Goal: Task Accomplishment & Management: Use online tool/utility

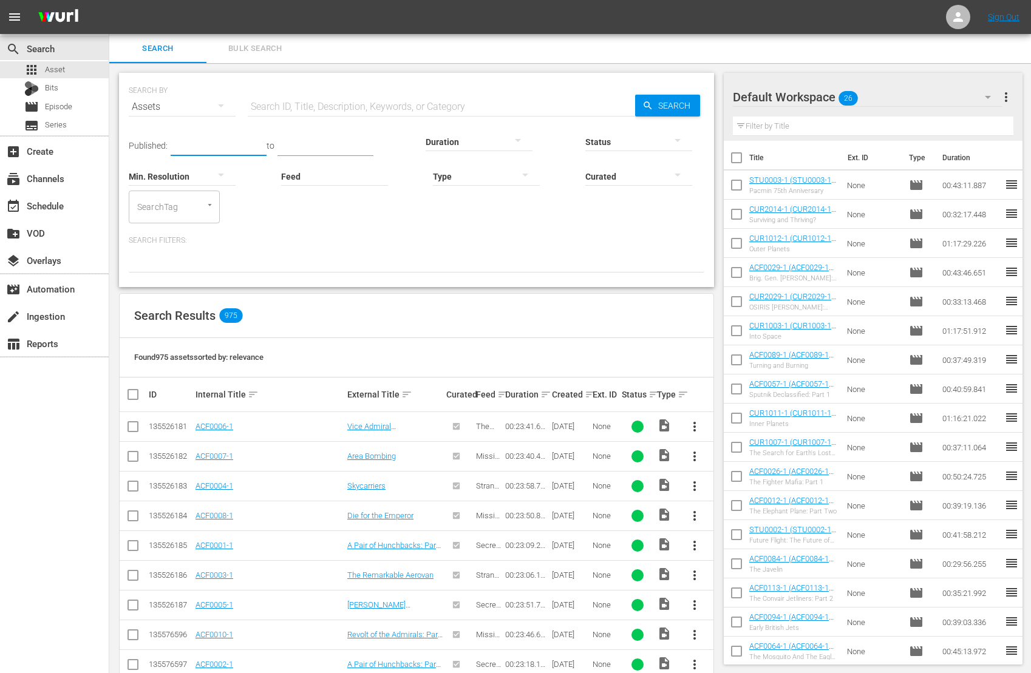
click at [188, 143] on input "text" at bounding box center [219, 147] width 96 height 18
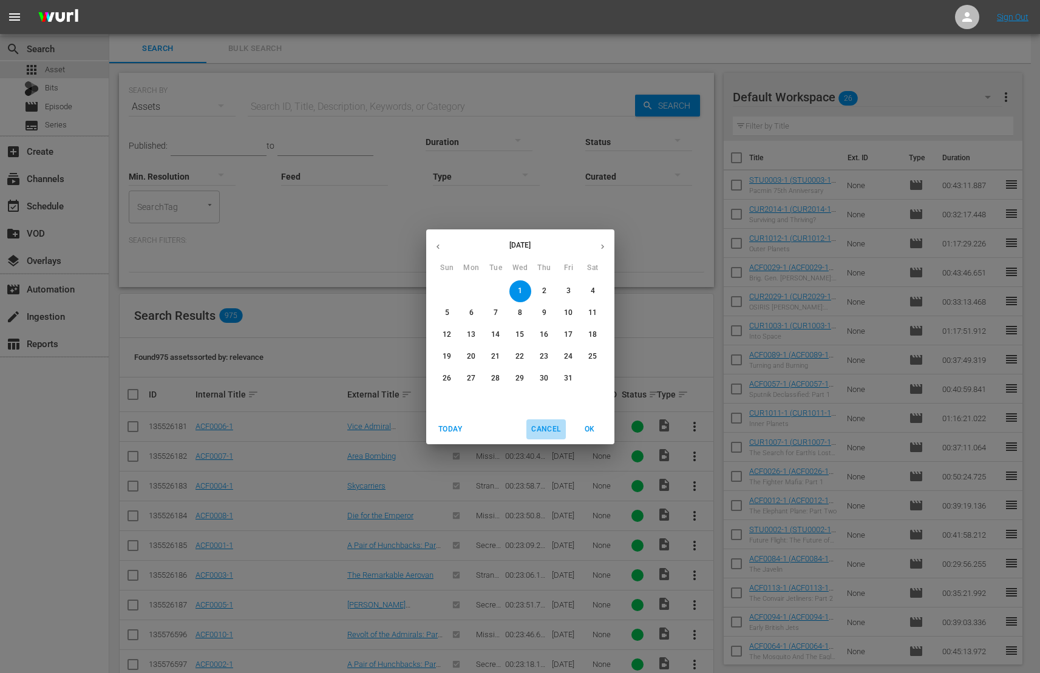
click at [543, 429] on span "Cancel" at bounding box center [545, 429] width 29 height 13
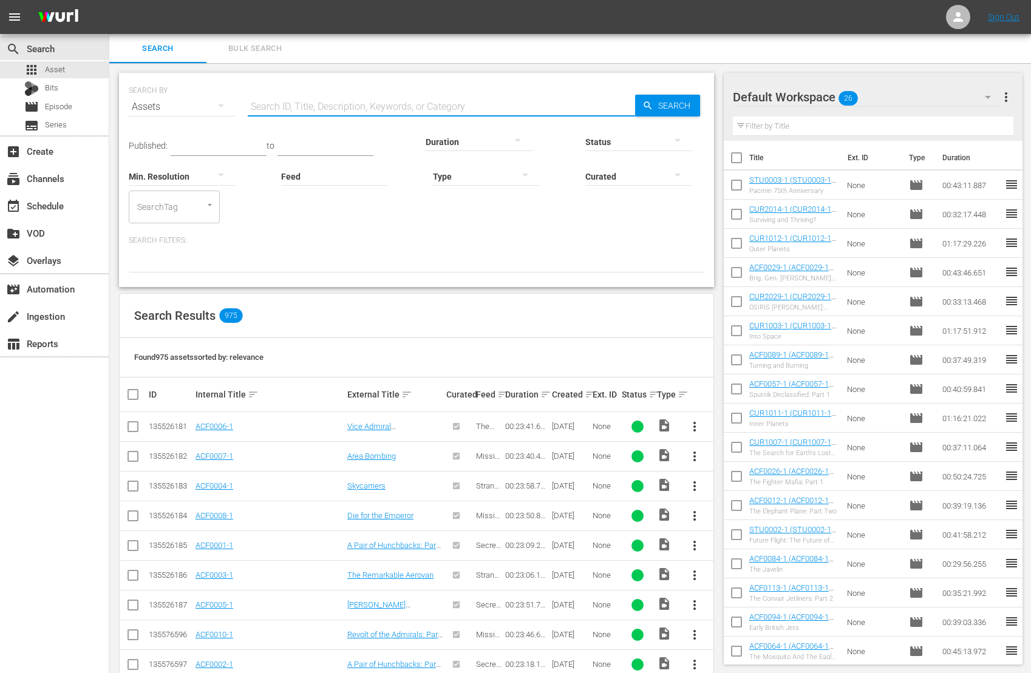
click at [270, 106] on input "text" at bounding box center [441, 106] width 387 height 29
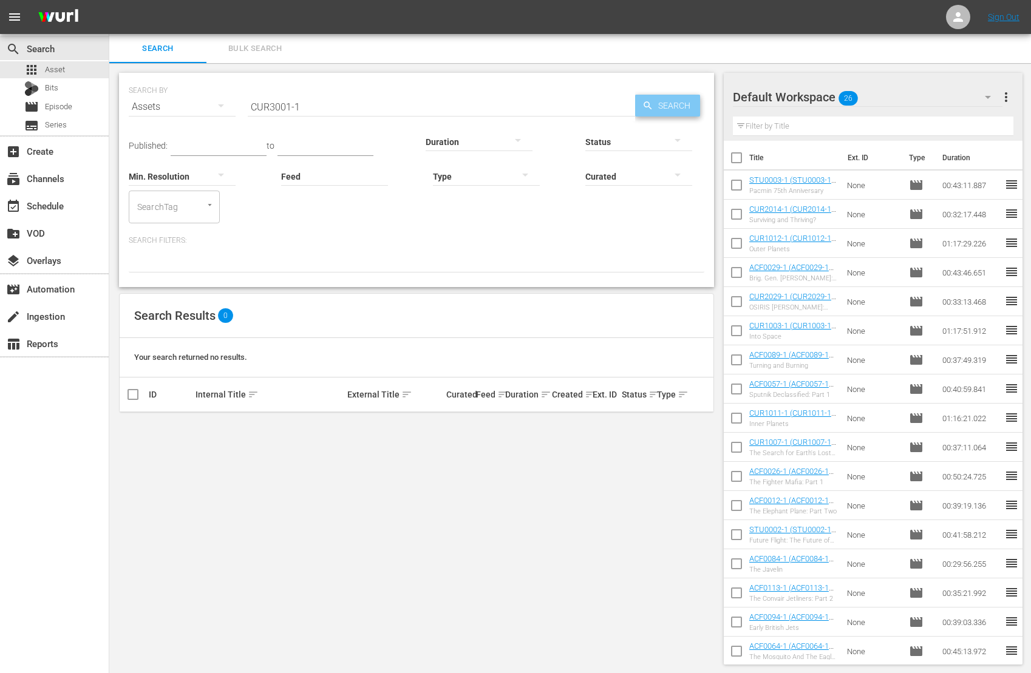
click at [671, 106] on span "Search" at bounding box center [676, 106] width 47 height 22
click at [302, 106] on input "CUR3001-1" at bounding box center [441, 106] width 387 height 29
click at [291, 104] on input "CUR3002" at bounding box center [441, 106] width 387 height 29
type input "CUR3003"
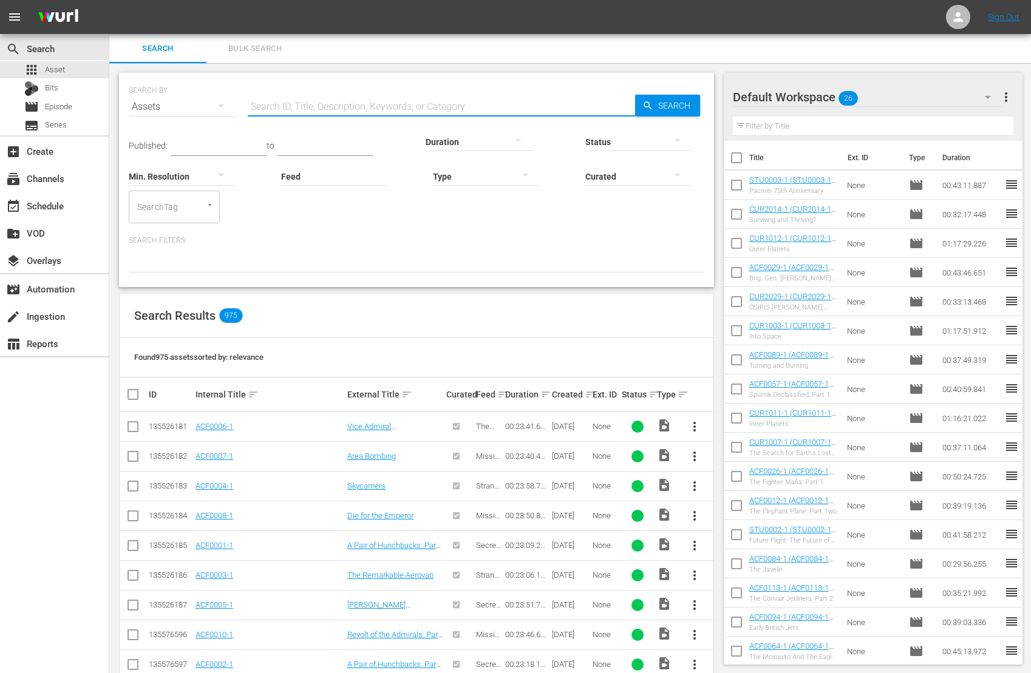
click at [260, 106] on input "text" at bounding box center [441, 106] width 387 height 29
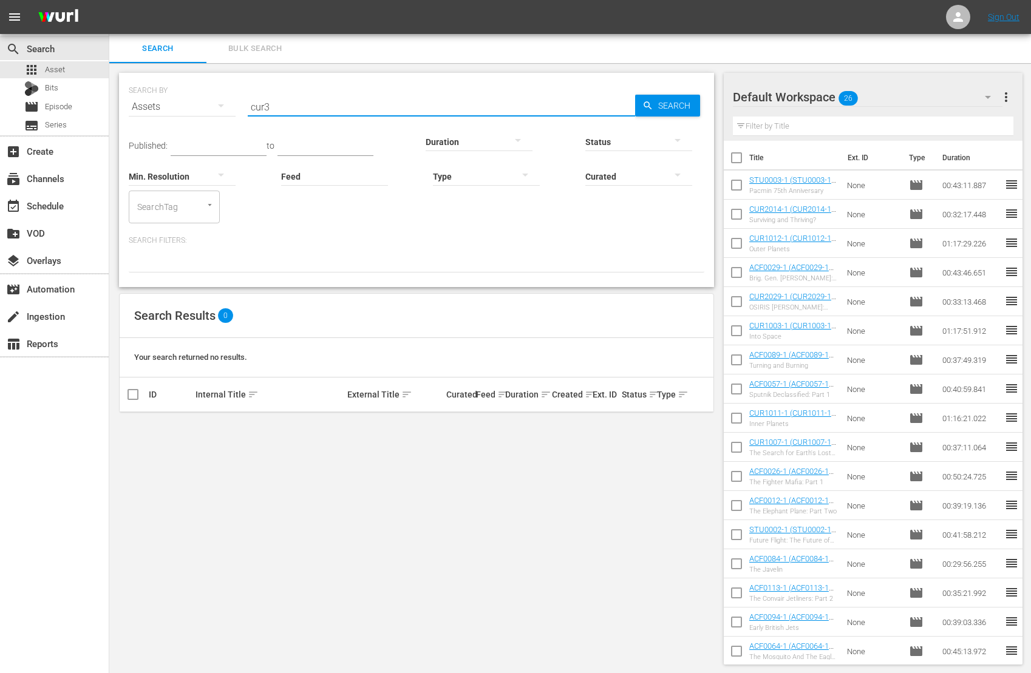
click at [351, 330] on div "Search Results 0" at bounding box center [417, 316] width 594 height 44
click at [353, 310] on div "Search Results 0" at bounding box center [417, 316] width 594 height 44
click at [279, 112] on input "cur3" at bounding box center [441, 106] width 387 height 29
type input "c"
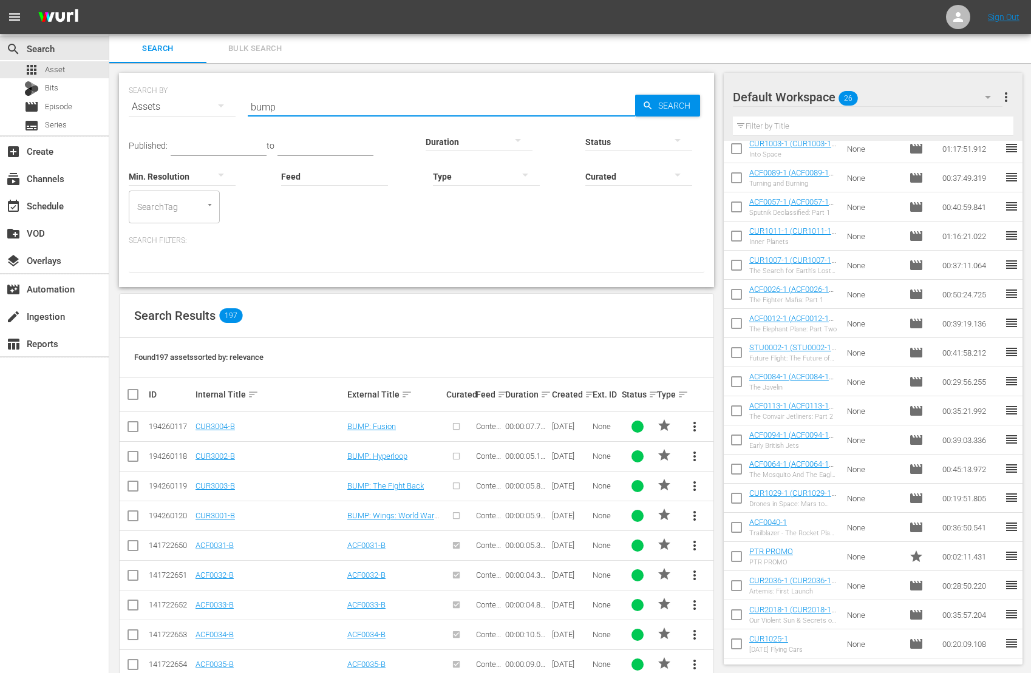
scroll to position [246, 0]
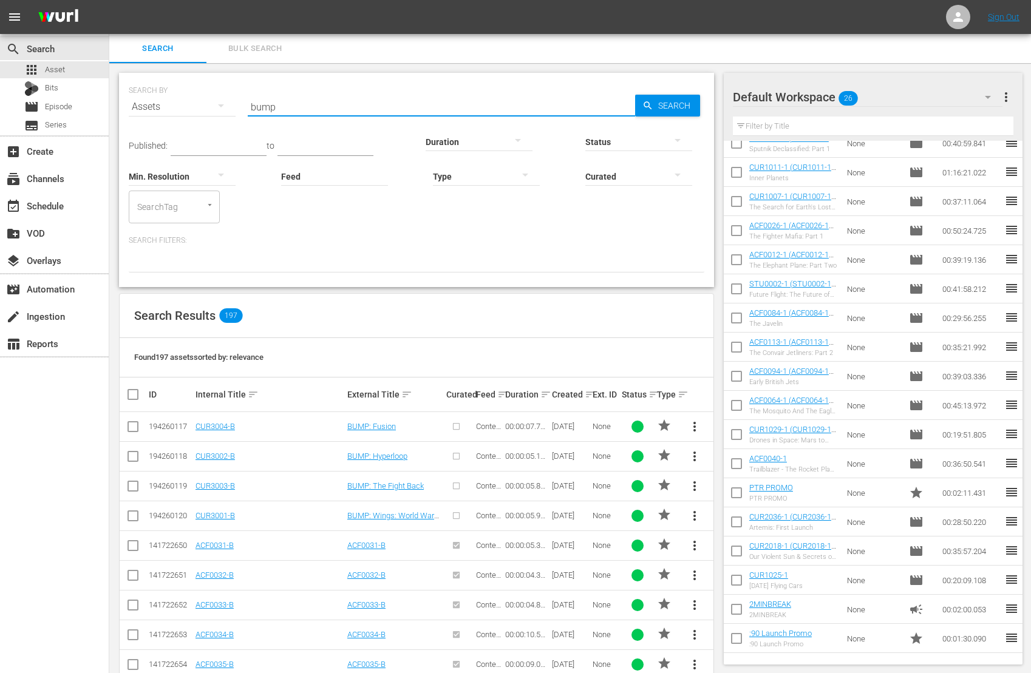
drag, startPoint x: 288, startPoint y: 109, endPoint x: 228, endPoint y: 107, distance: 60.1
click at [234, 107] on div "SEARCH BY Search By Assets Search ID, Title, Description, Keywords, or Category…" at bounding box center [416, 100] width 575 height 44
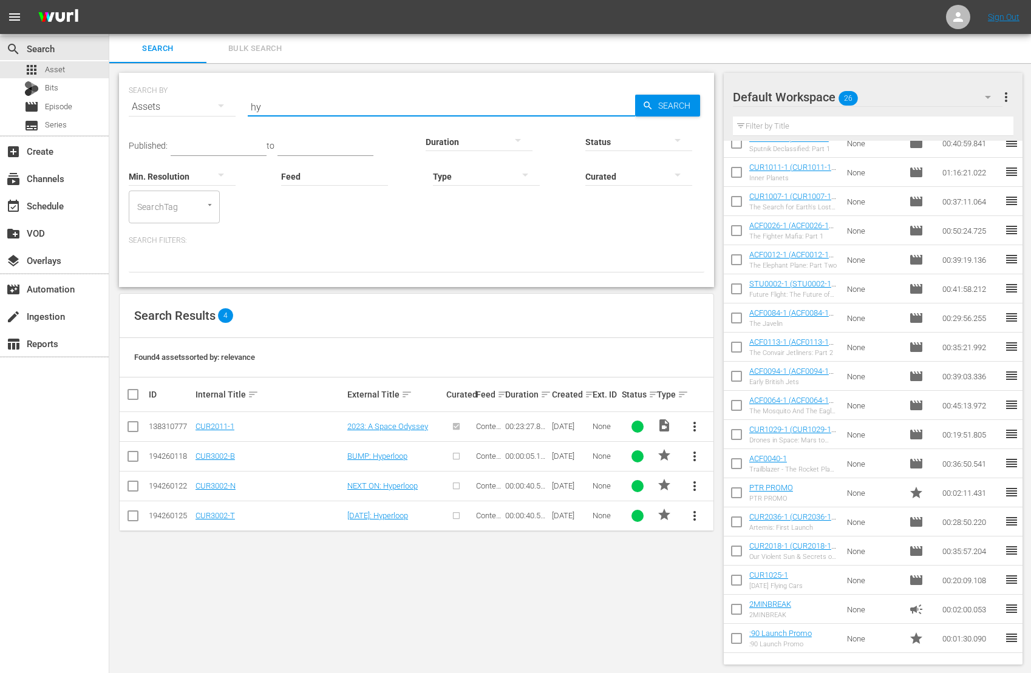
type input "h"
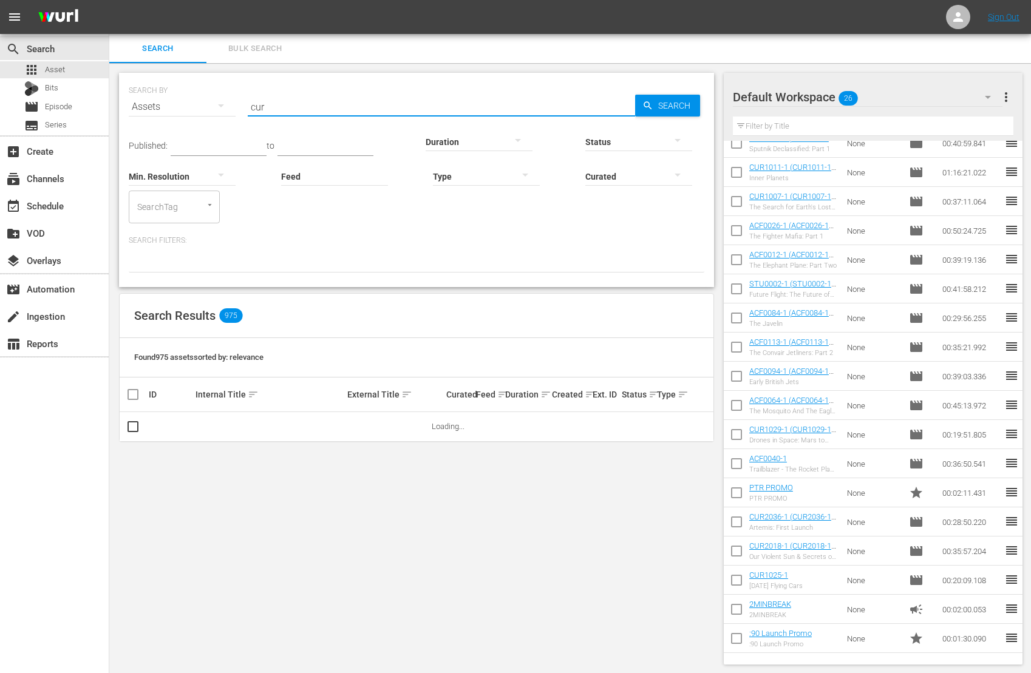
type input "cur3"
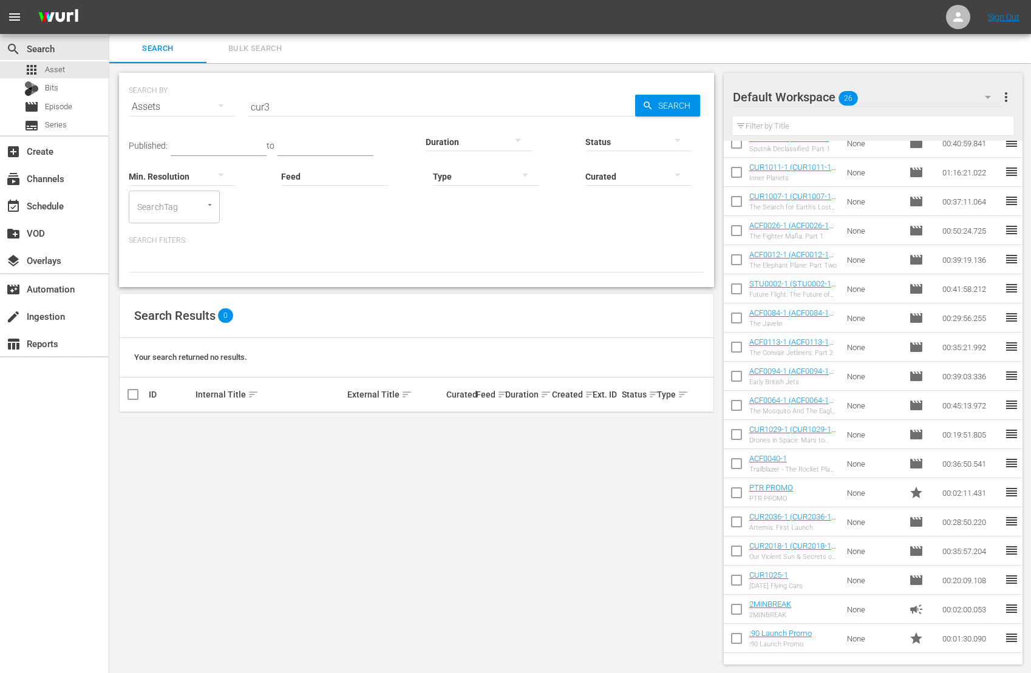
click at [217, 397] on div "Internal Title sort" at bounding box center [269, 394] width 148 height 15
click at [222, 395] on div "Internal Title sort" at bounding box center [269, 394] width 148 height 15
click at [136, 396] on input "checkbox" at bounding box center [138, 394] width 24 height 15
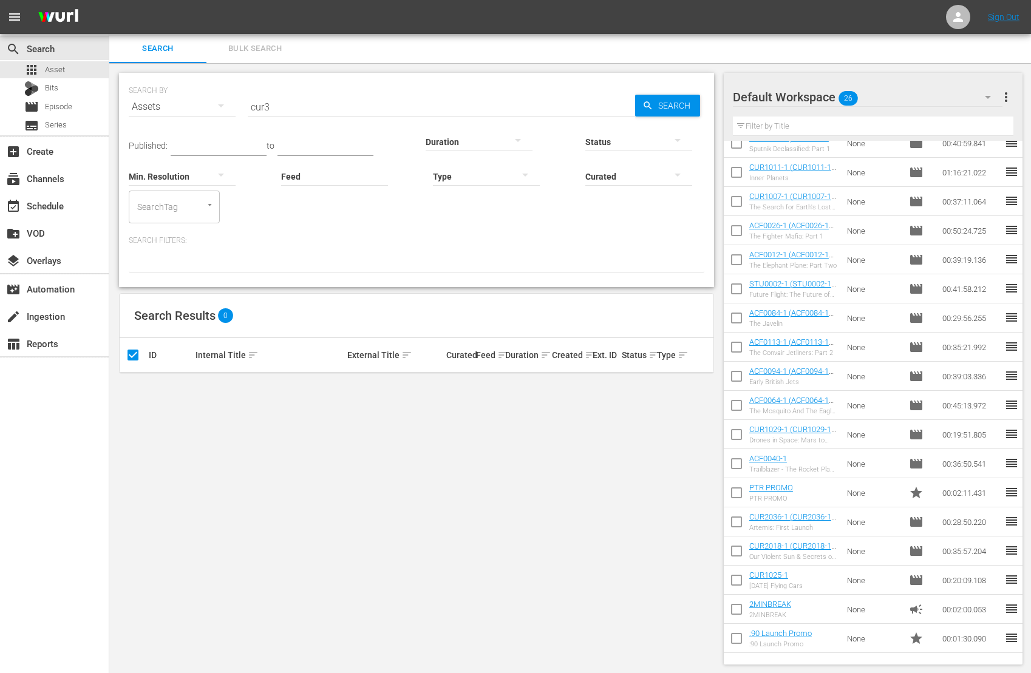
click at [132, 357] on input "checkbox" at bounding box center [138, 355] width 24 height 15
checkbox input "false"
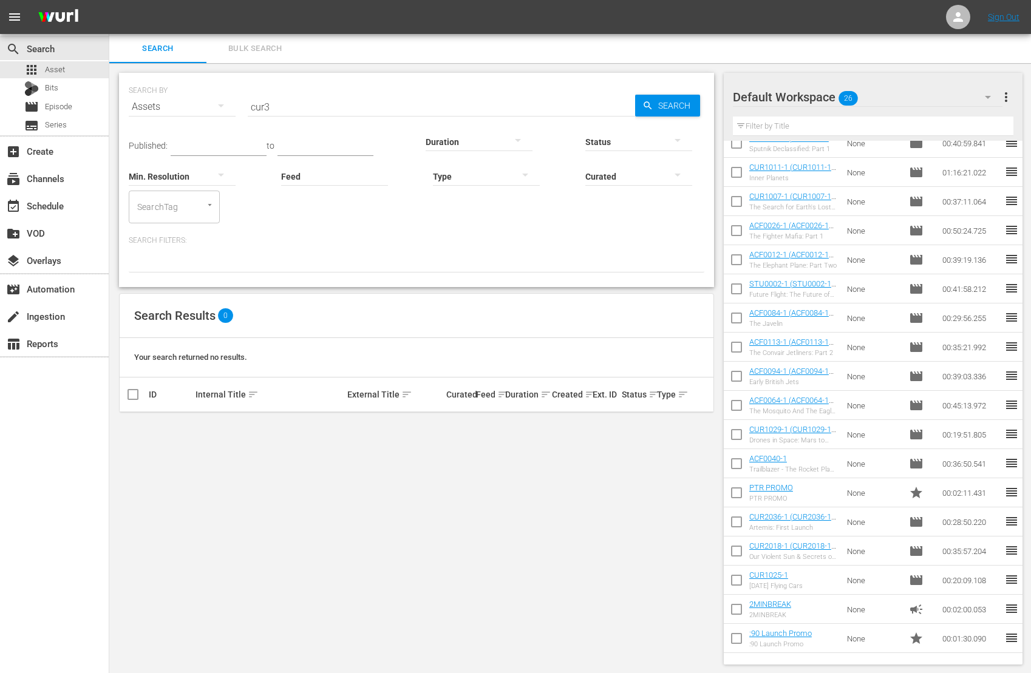
click at [225, 394] on div "Internal Title sort" at bounding box center [269, 394] width 148 height 15
click at [243, 395] on div "Internal Title sort" at bounding box center [269, 394] width 148 height 15
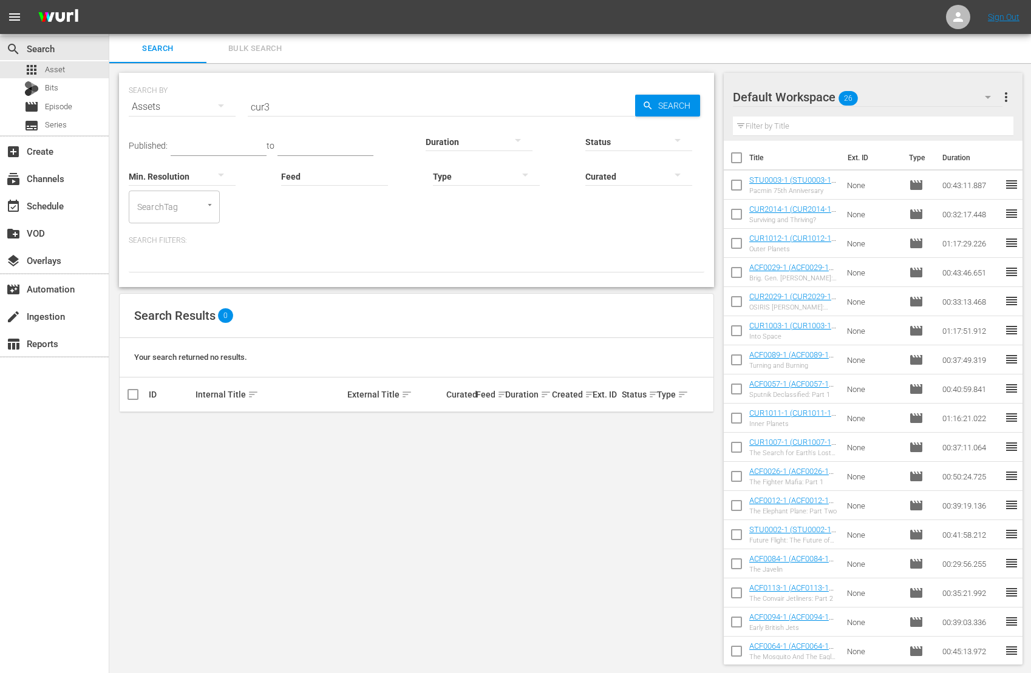
scroll to position [1, 0]
click at [219, 100] on icon "button" at bounding box center [221, 104] width 15 height 15
click at [165, 225] on div "Assets" at bounding box center [167, 225] width 49 height 19
click at [277, 103] on input "cur3" at bounding box center [441, 105] width 387 height 29
drag, startPoint x: 225, startPoint y: 390, endPoint x: 232, endPoint y: 391, distance: 7.3
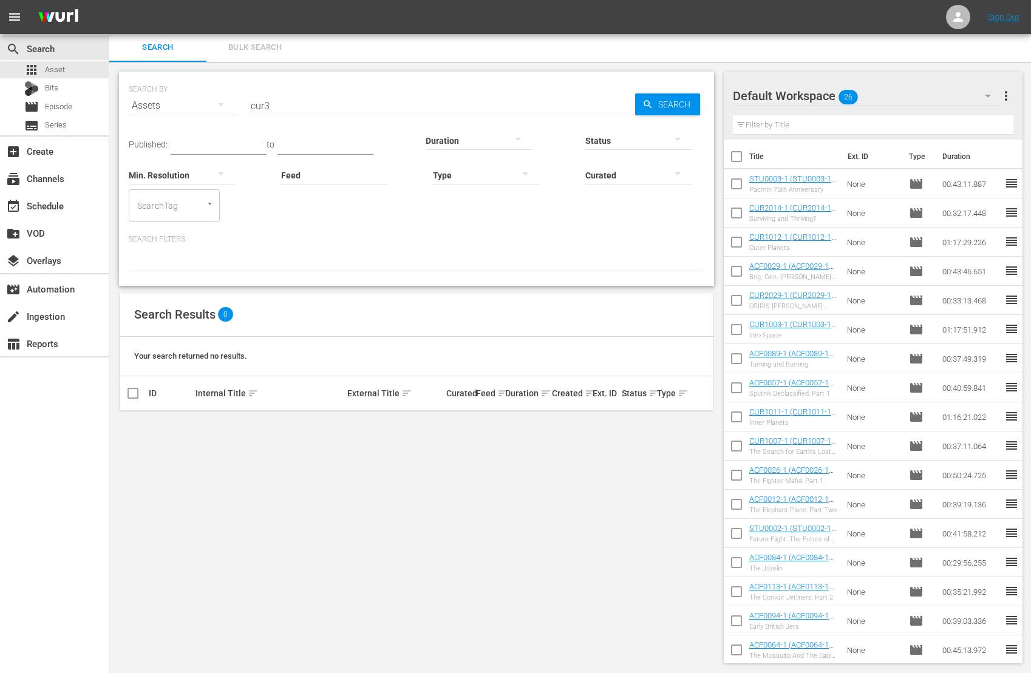
click at [226, 387] on div "Internal Title sort" at bounding box center [269, 393] width 148 height 15
drag, startPoint x: 274, startPoint y: 103, endPoint x: 231, endPoint y: 98, distance: 43.4
click at [237, 100] on div "SEARCH BY Search By Assets Search ID, Title, Description, Keywords, or Category…" at bounding box center [416, 98] width 575 height 44
click at [219, 102] on icon "button" at bounding box center [221, 104] width 15 height 15
click at [168, 225] on div "Assets" at bounding box center [167, 225] width 49 height 19
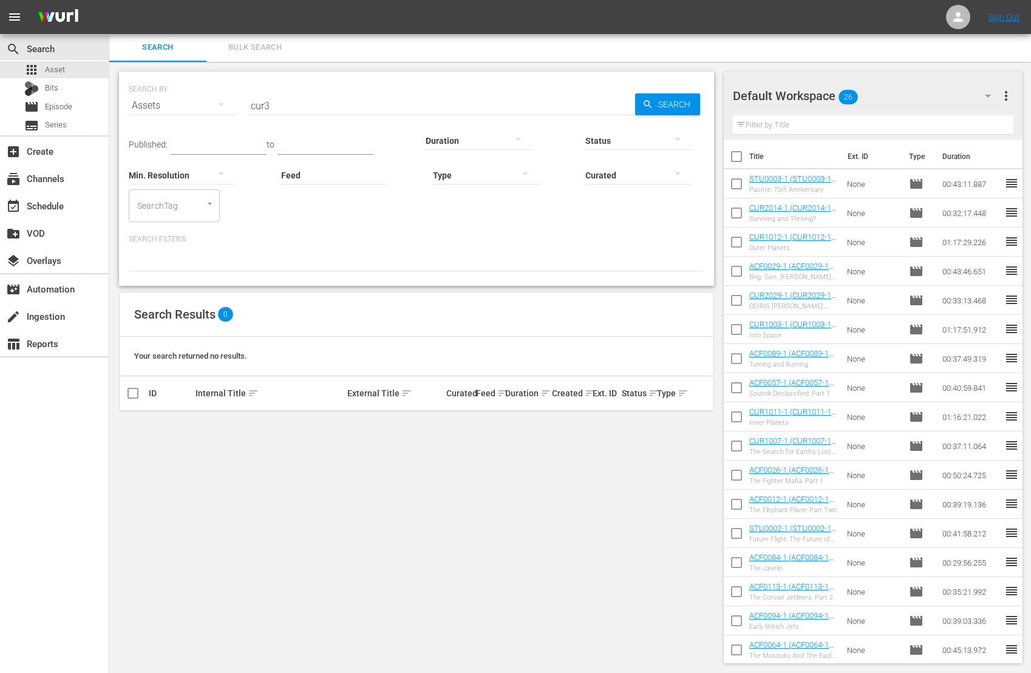
click at [150, 256] on div at bounding box center [416, 261] width 575 height 21
click at [208, 202] on icon "Open" at bounding box center [209, 203] width 9 height 9
click at [208, 202] on icon "Close" at bounding box center [209, 203] width 9 height 9
click at [272, 203] on div "Published: to Duration Status Min. Resolution Feed Feed Title Type Curated Sear…" at bounding box center [416, 171] width 575 height 102
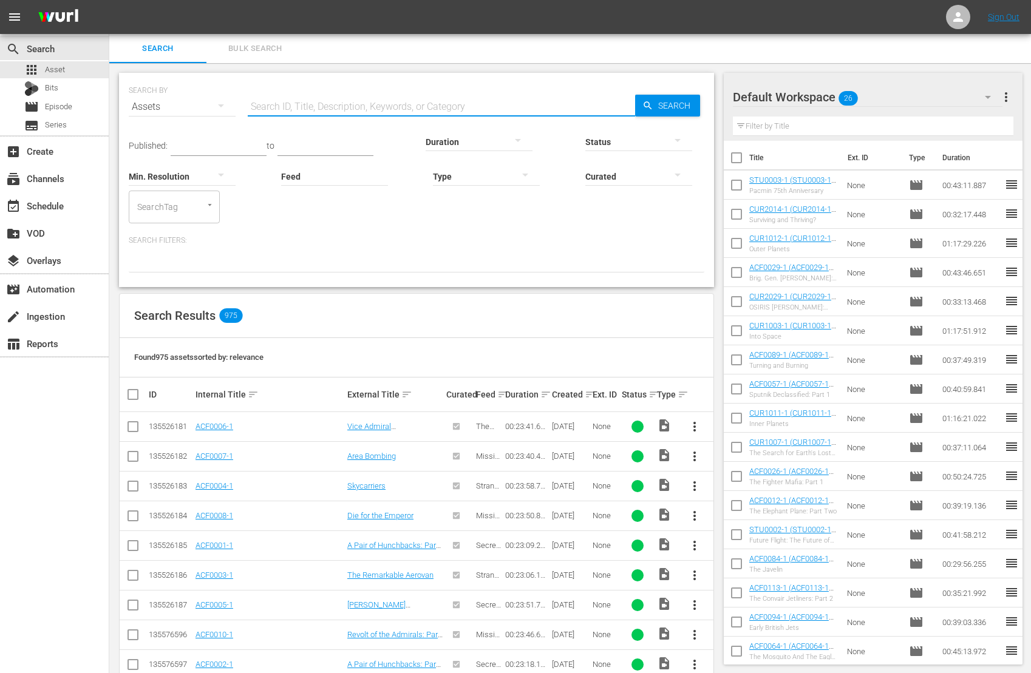
click at [261, 101] on input "text" at bounding box center [441, 106] width 387 height 29
type input "cur"
drag, startPoint x: 198, startPoint y: 103, endPoint x: 190, endPoint y: 101, distance: 8.0
click at [192, 101] on div "SEARCH BY Search By Assets Search ID, Title, Description, Keywords, or Category…" at bounding box center [416, 100] width 575 height 44
drag, startPoint x: 263, startPoint y: 103, endPoint x: 215, endPoint y: 97, distance: 47.7
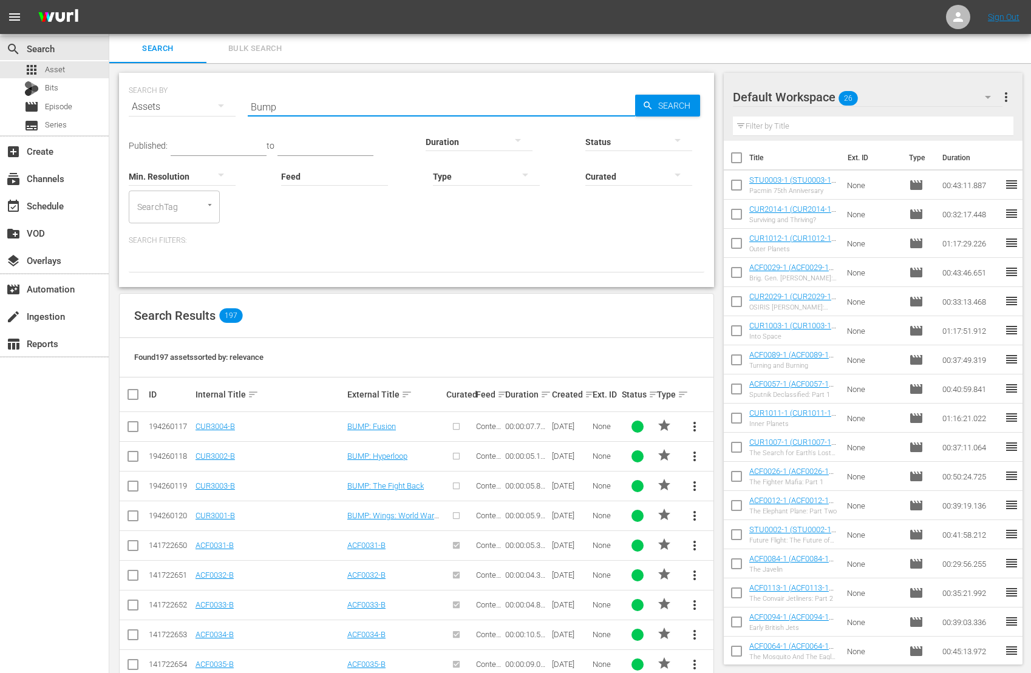
click at [218, 95] on div "SEARCH BY Search By Assets Search ID, Title, Description, Keywords, or Category…" at bounding box center [416, 100] width 575 height 44
type input "T"
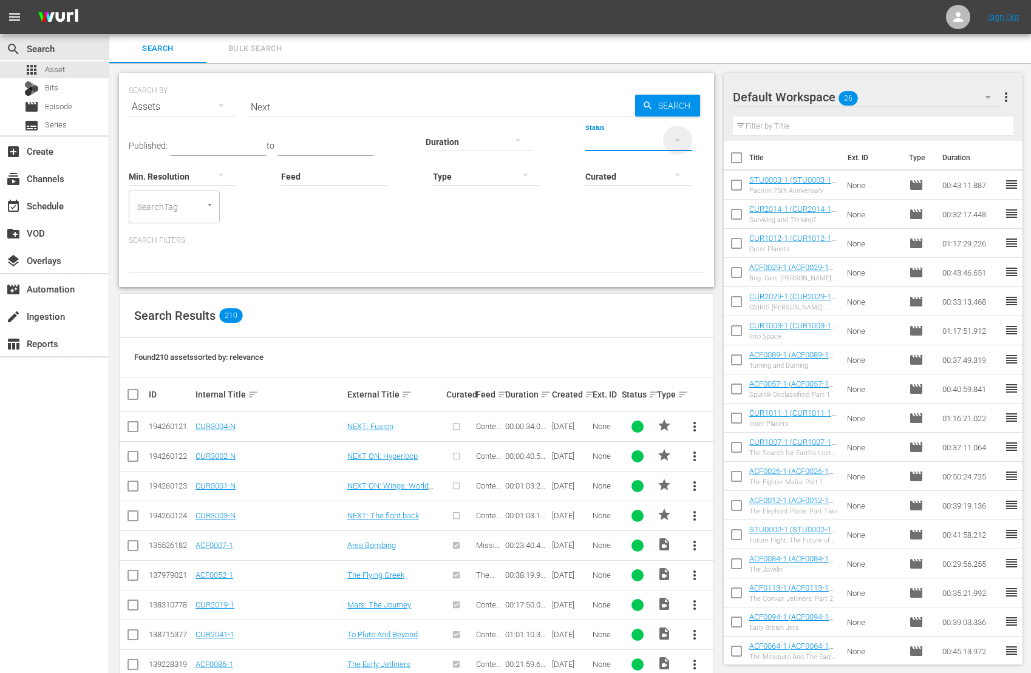
click at [680, 138] on icon "button" at bounding box center [677, 140] width 15 height 15
click at [668, 231] on div "INGESTED IN_PROGRESS ERROR" at bounding box center [515, 336] width 1031 height 673
click at [675, 138] on icon "button" at bounding box center [677, 140] width 15 height 15
click at [656, 158] on div "IN_PROGRESS" at bounding box center [638, 159] width 107 height 19
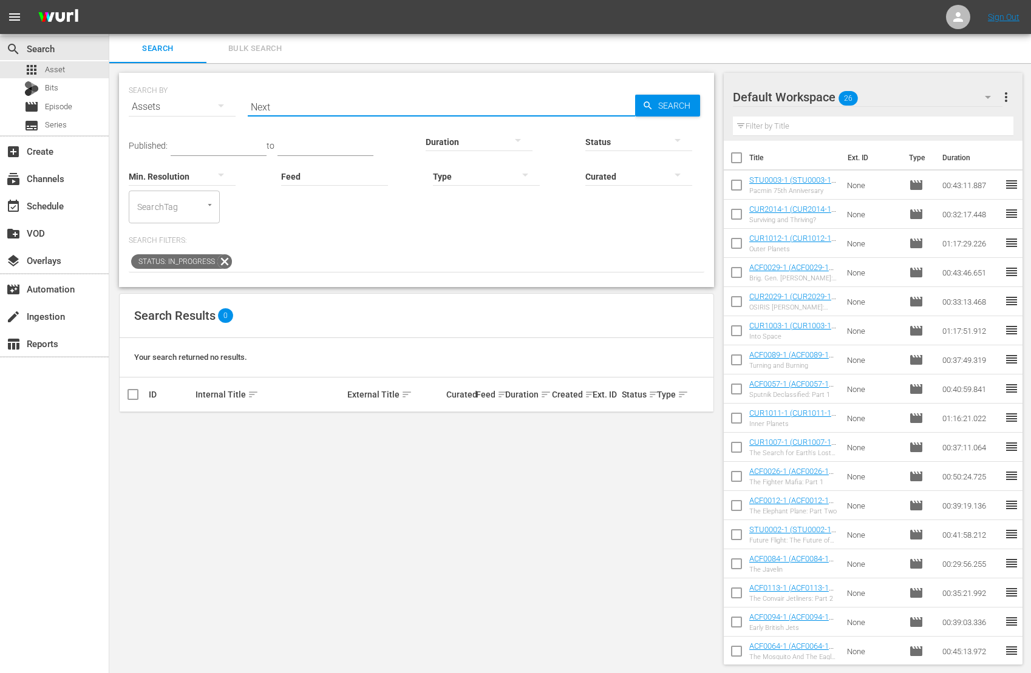
drag, startPoint x: 283, startPoint y: 101, endPoint x: 213, endPoint y: 89, distance: 71.4
click at [215, 89] on div "SEARCH BY Search By Assets Search ID, Title, Description, Keywords, or Category…" at bounding box center [416, 100] width 575 height 44
type input "cur3"
click at [681, 138] on icon "button" at bounding box center [677, 140] width 15 height 15
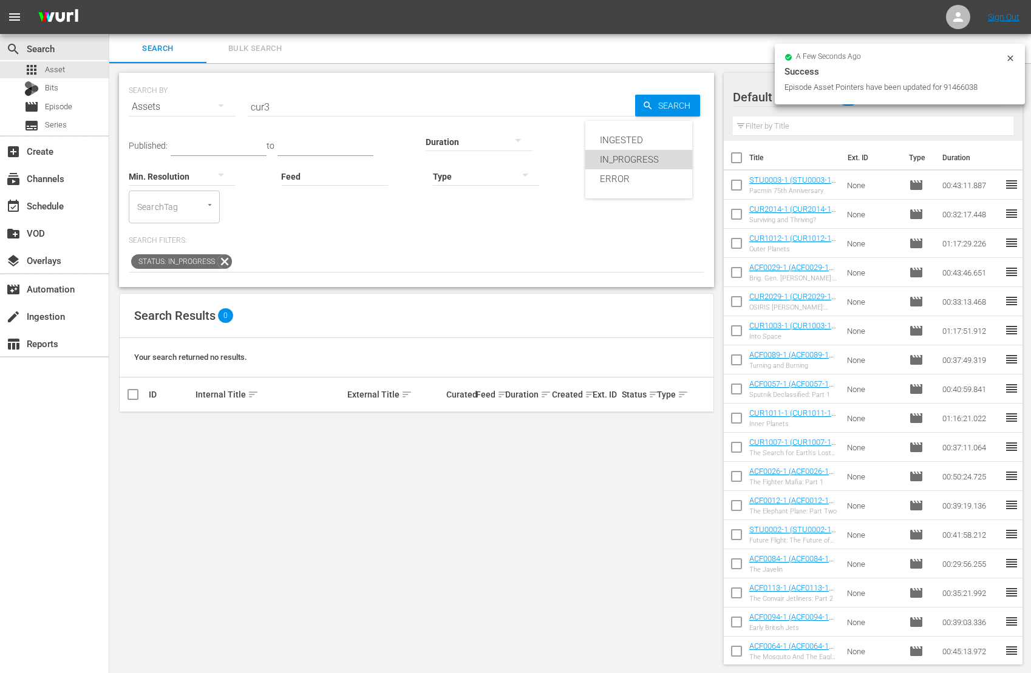
click at [653, 162] on div "IN_PROGRESS" at bounding box center [638, 159] width 107 height 19
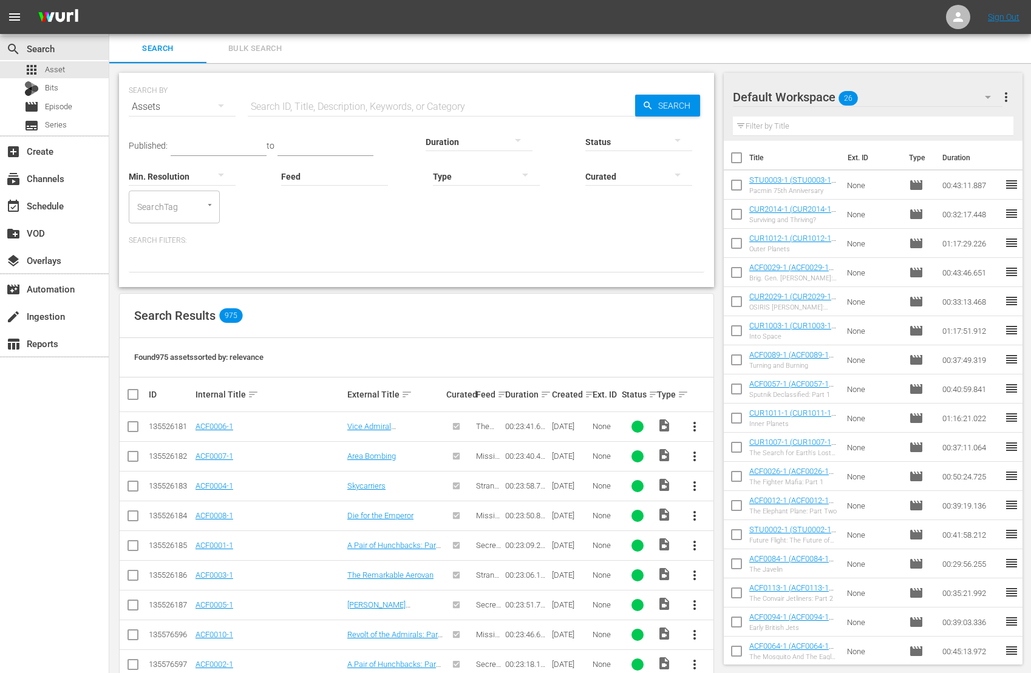
click at [285, 104] on input "text" at bounding box center [441, 106] width 387 height 29
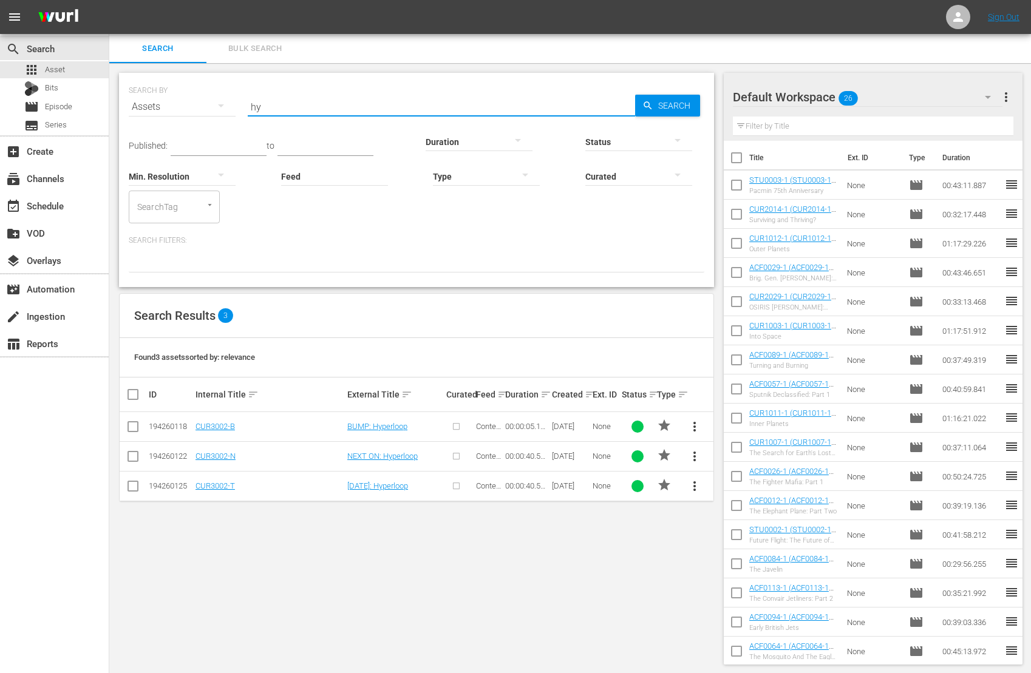
type input "h"
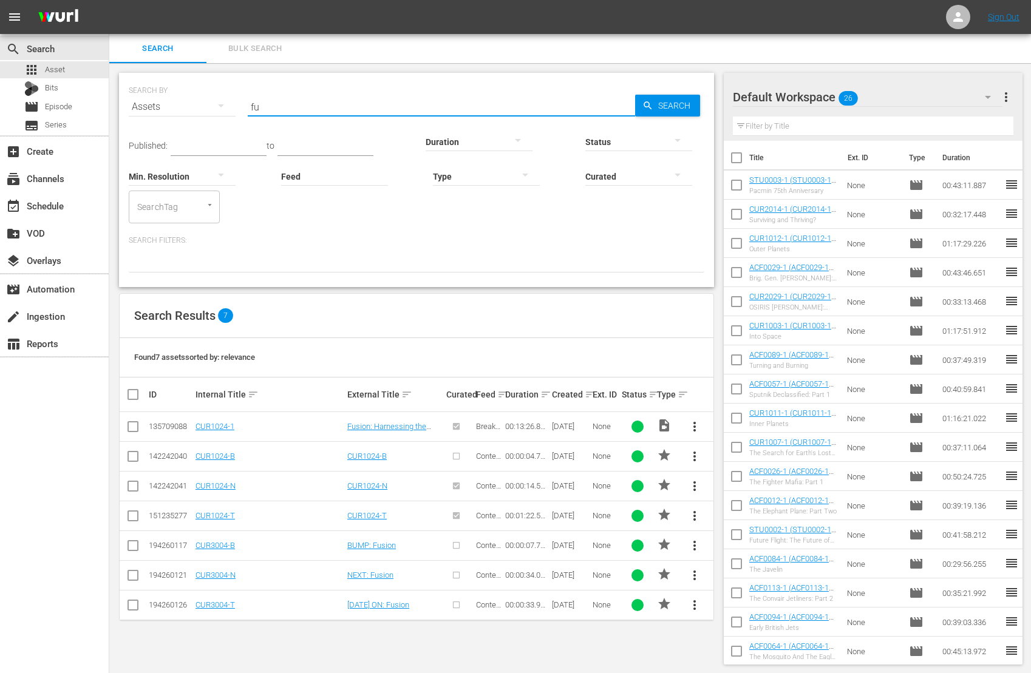
type input "f"
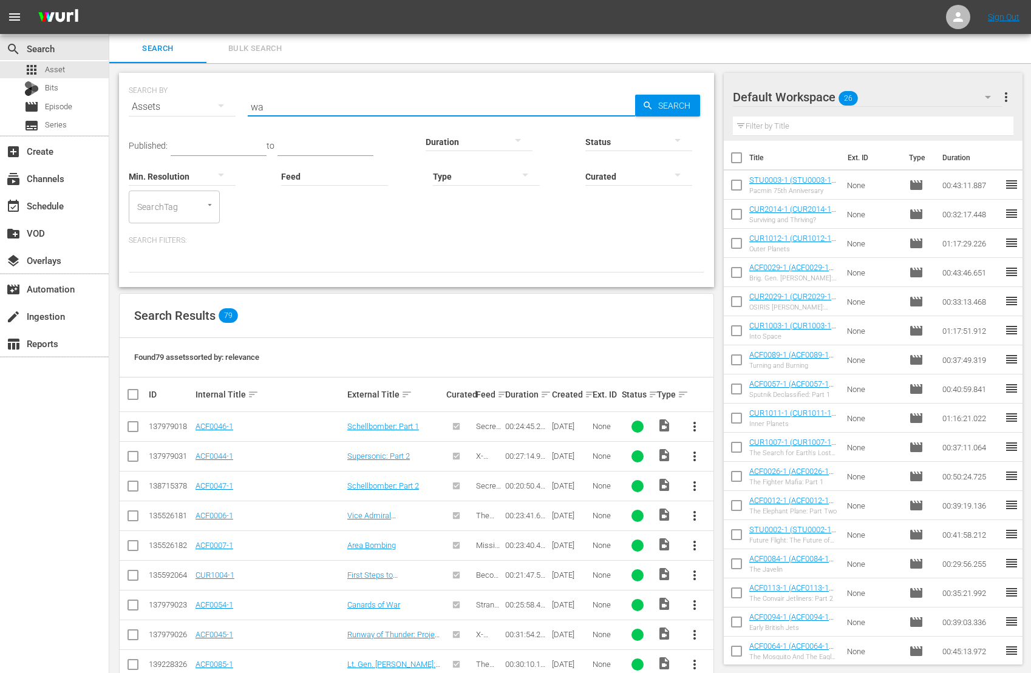
type input "w"
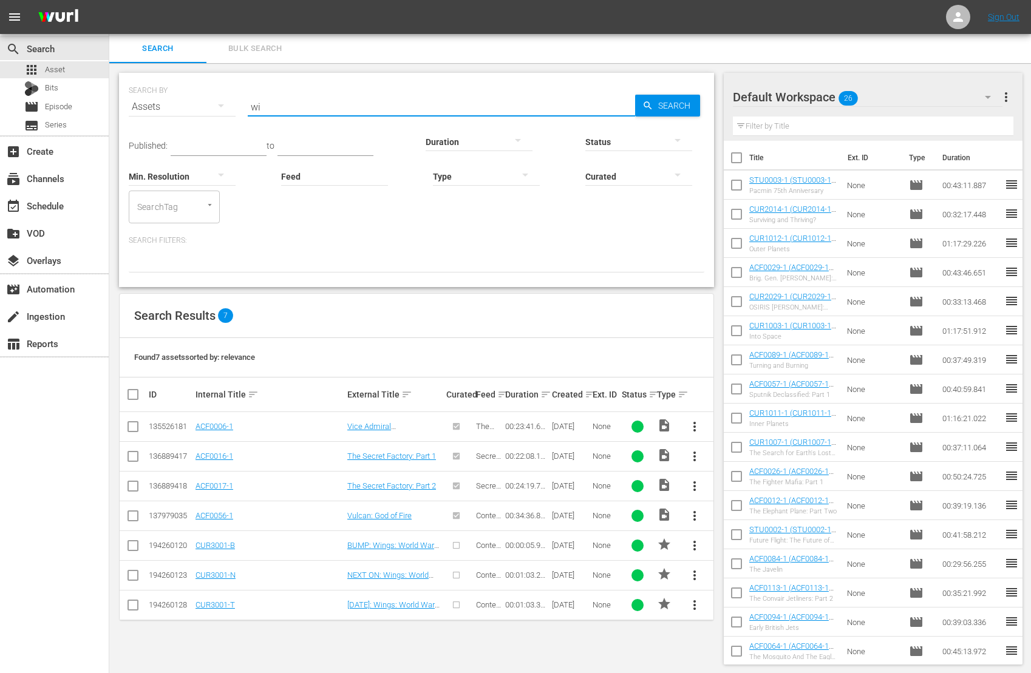
type input "w"
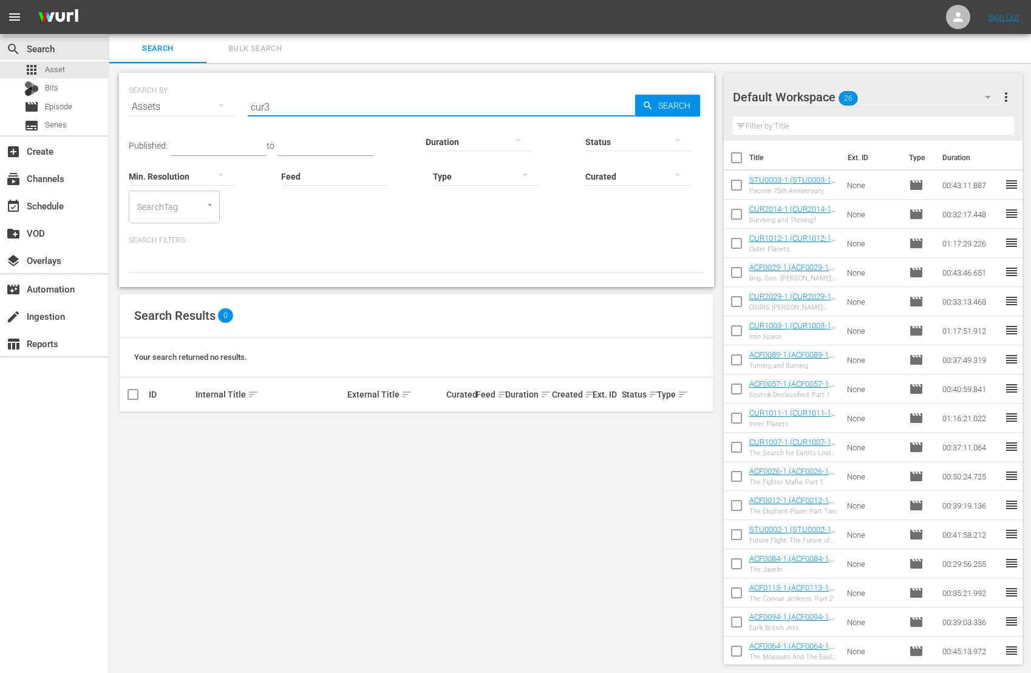
type input "cur3"
click at [217, 396] on div "Internal Title sort" at bounding box center [269, 394] width 148 height 15
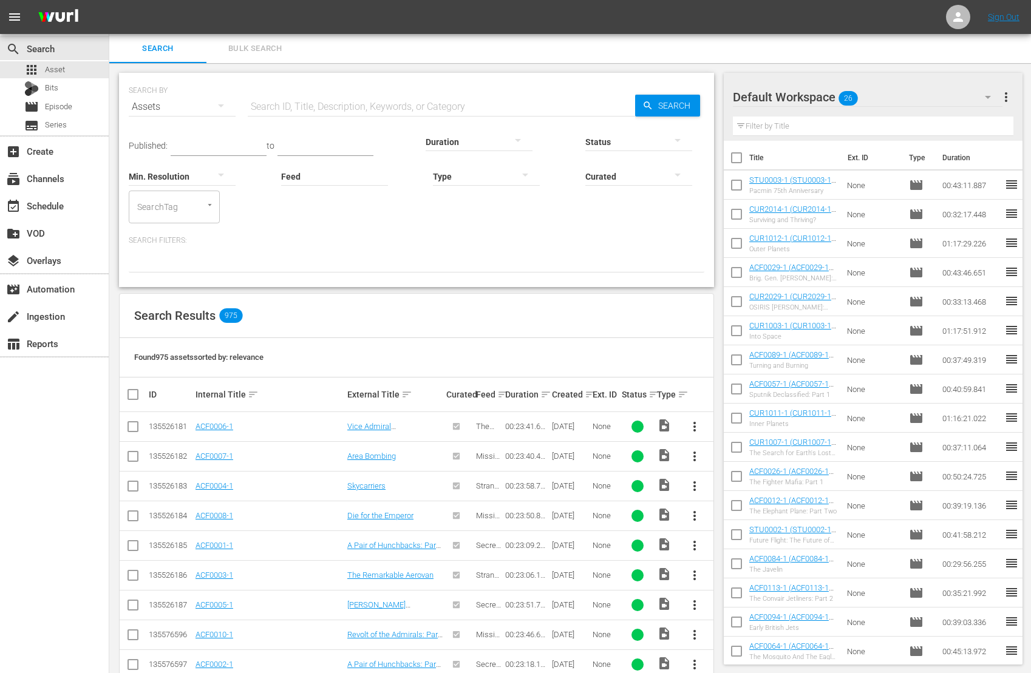
click at [273, 103] on input "text" at bounding box center [441, 106] width 387 height 29
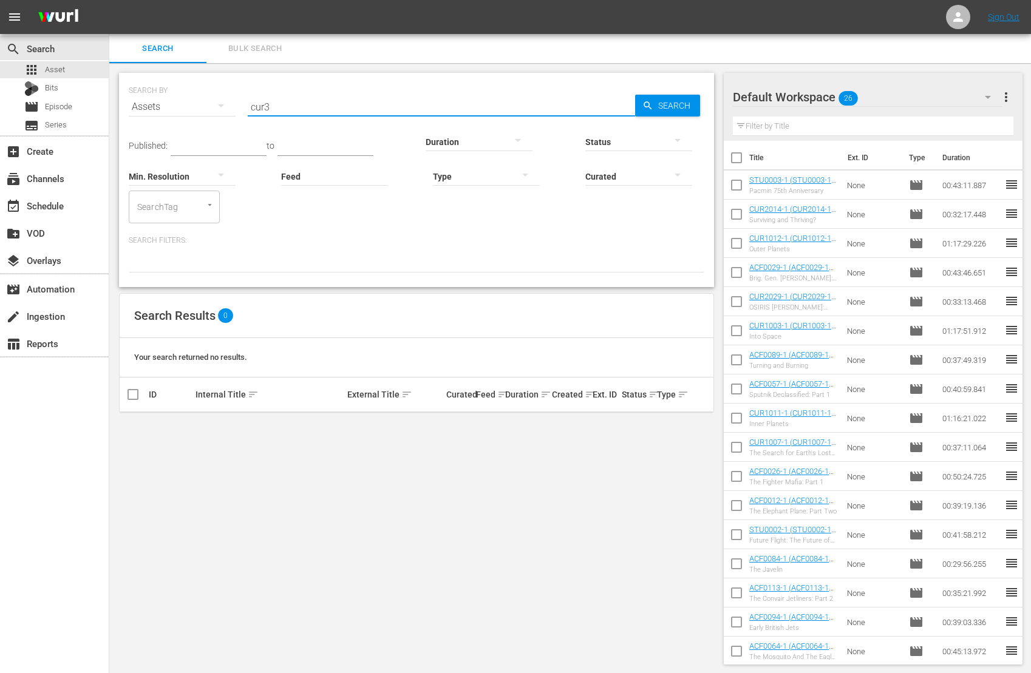
type input "cur3"
click at [257, 393] on div "Internal Title sort" at bounding box center [269, 394] width 148 height 15
click at [679, 393] on th at bounding box center [695, 395] width 35 height 34
click at [667, 394] on div "Type sort" at bounding box center [666, 394] width 19 height 15
click at [680, 394] on th at bounding box center [695, 395] width 35 height 34
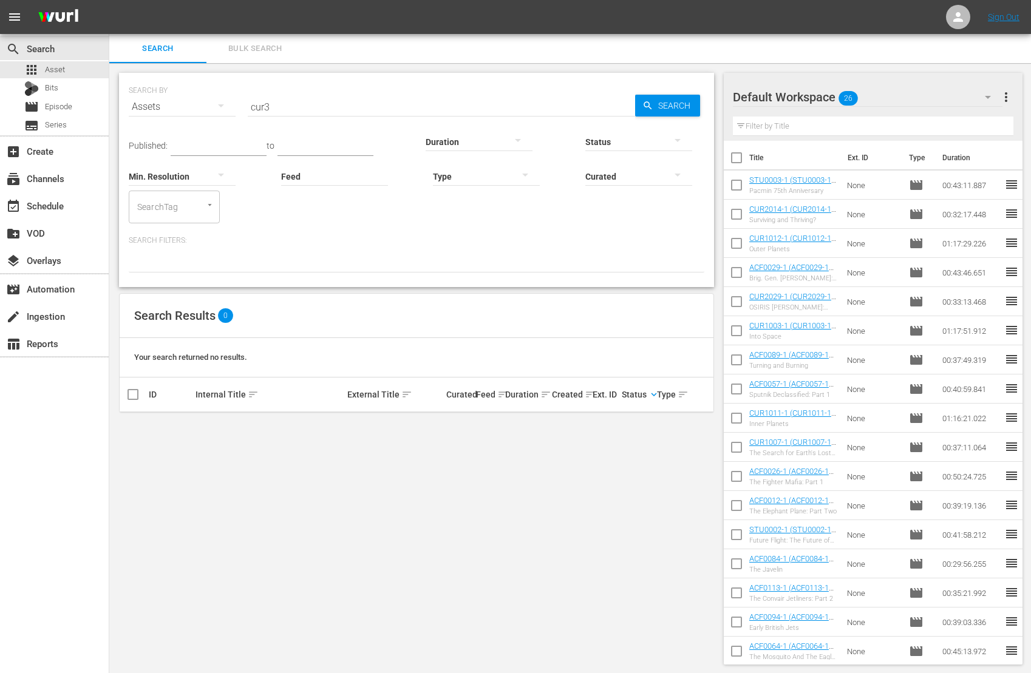
click at [564, 396] on div "Created sort" at bounding box center [570, 394] width 37 height 15
click at [281, 105] on input "cur3" at bounding box center [441, 106] width 387 height 29
click at [220, 106] on icon "button" at bounding box center [221, 105] width 6 height 3
click at [222, 105] on div "Channels Series Episodes Bits Assets" at bounding box center [515, 336] width 1031 height 673
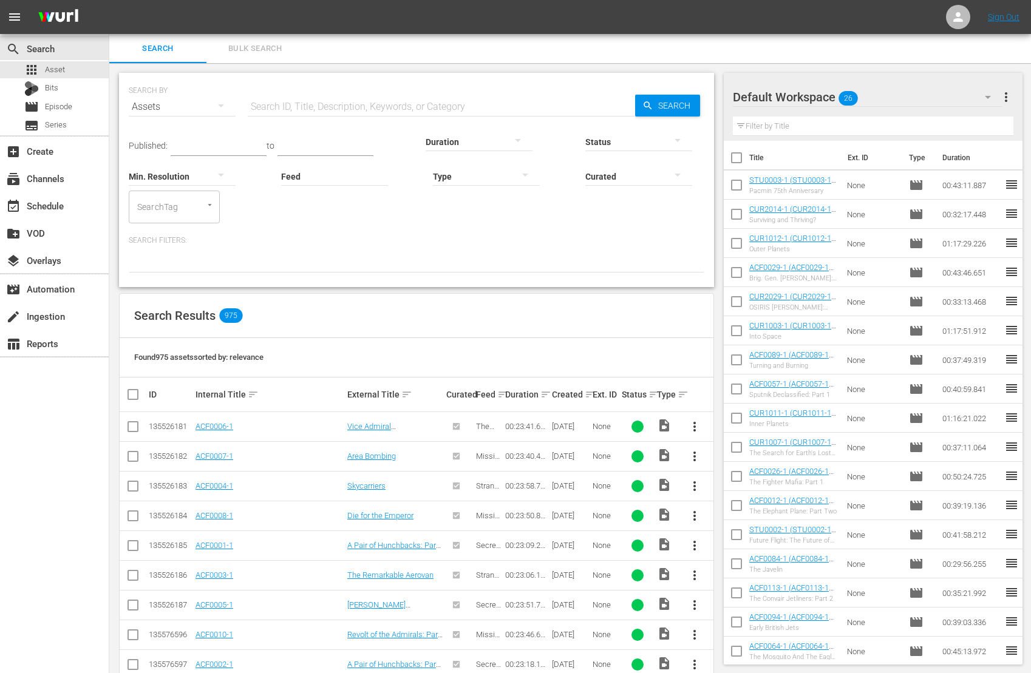
click at [281, 104] on input "text" at bounding box center [441, 106] width 387 height 29
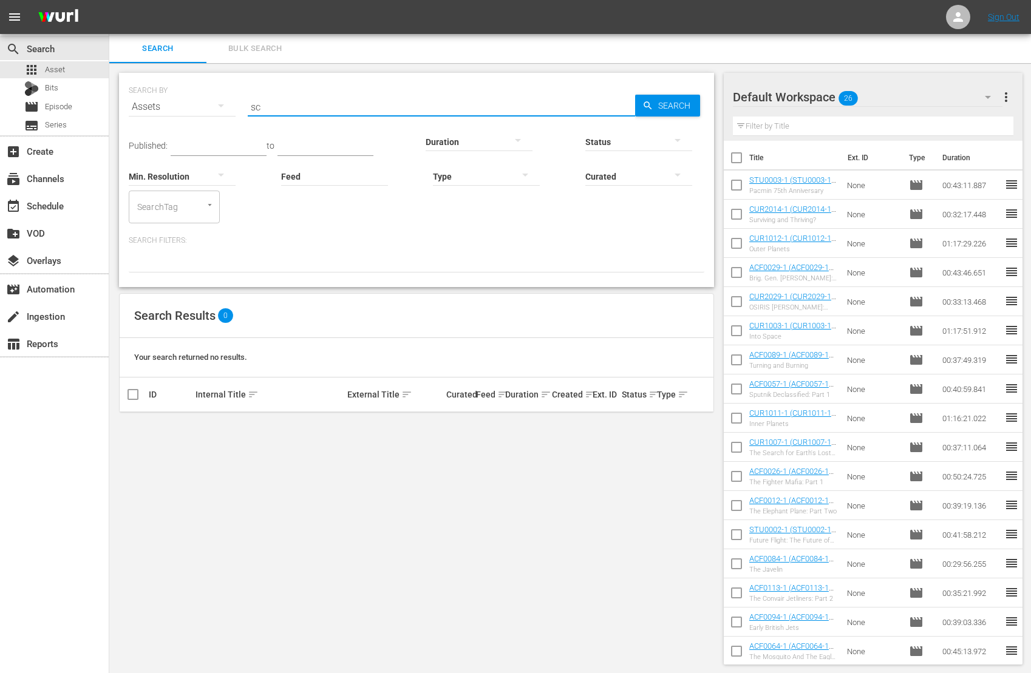
type input "s"
type input "cur3"
click at [13, 19] on span "menu" at bounding box center [14, 17] width 15 height 15
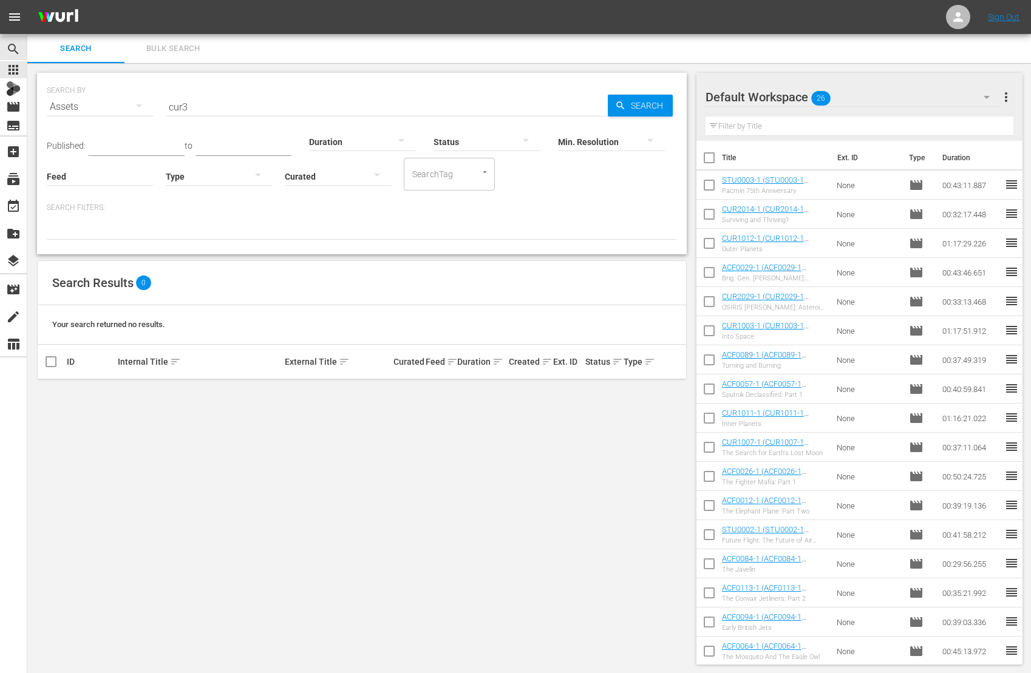
click at [223, 288] on div "Search Results 0" at bounding box center [362, 283] width 648 height 44
click at [229, 267] on div "Search Results 0" at bounding box center [362, 283] width 648 height 44
click at [148, 473] on div "SEARCH BY Search By Assets Search ID, Title, Description, Keywords, or Category…" at bounding box center [361, 368] width 669 height 611
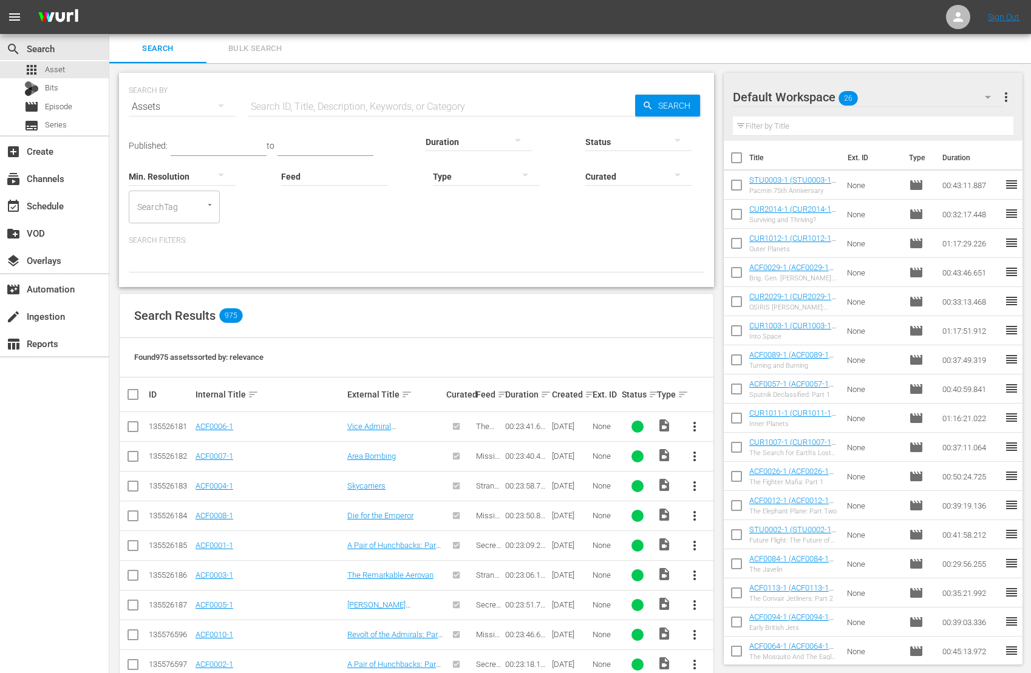
click at [268, 107] on input "text" at bounding box center [441, 106] width 387 height 29
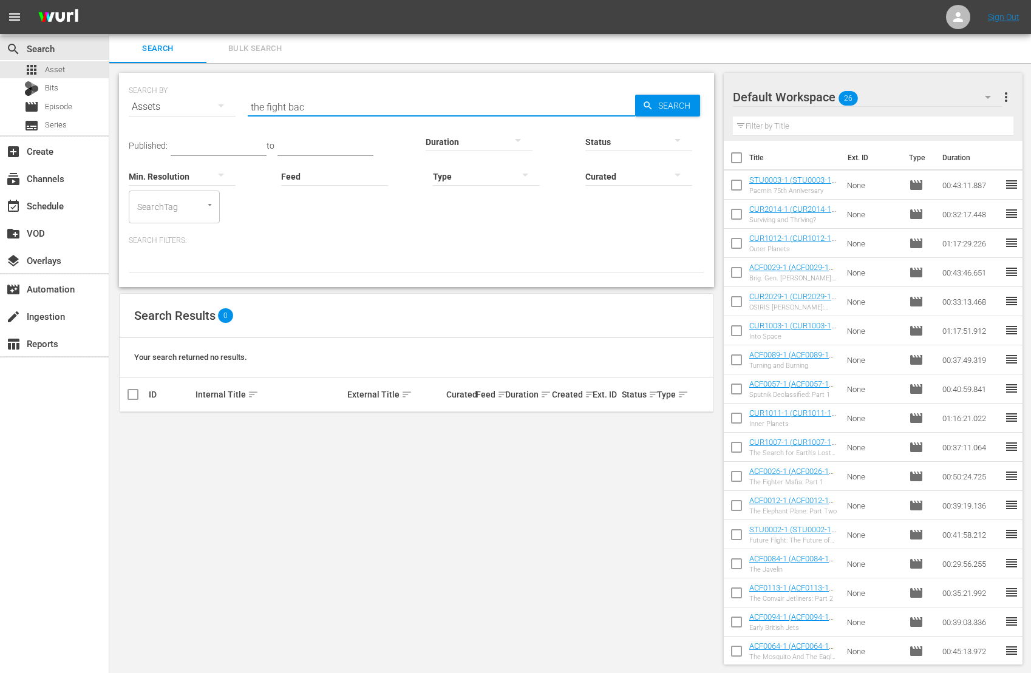
type input "the fight back"
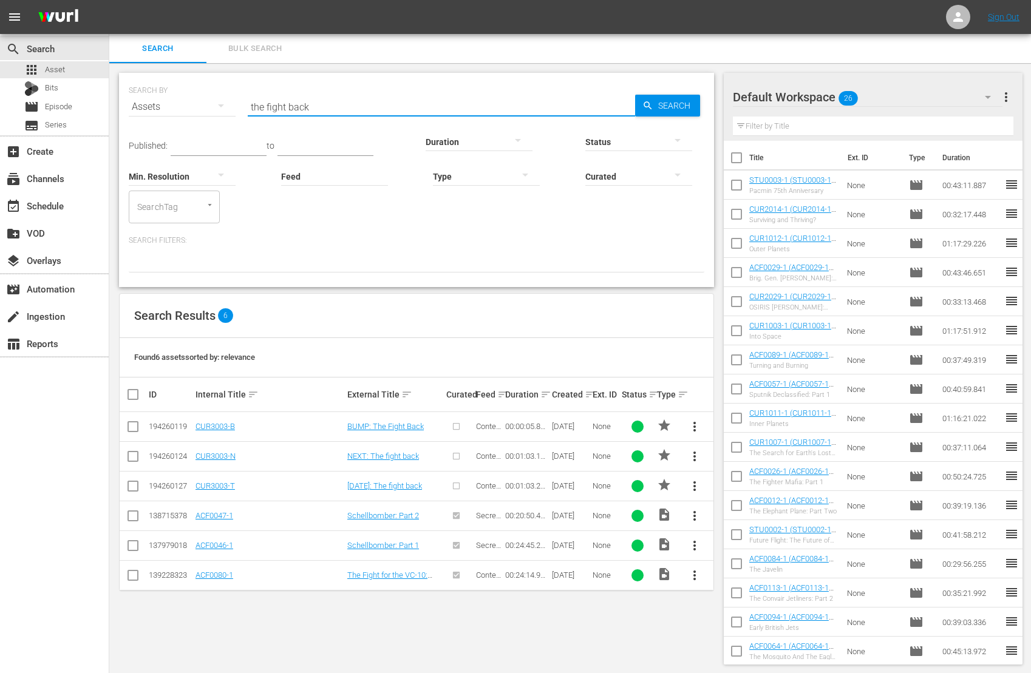
drag, startPoint x: 320, startPoint y: 104, endPoint x: 249, endPoint y: 100, distance: 71.1
click at [249, 100] on input "the fight back" at bounding box center [441, 106] width 387 height 29
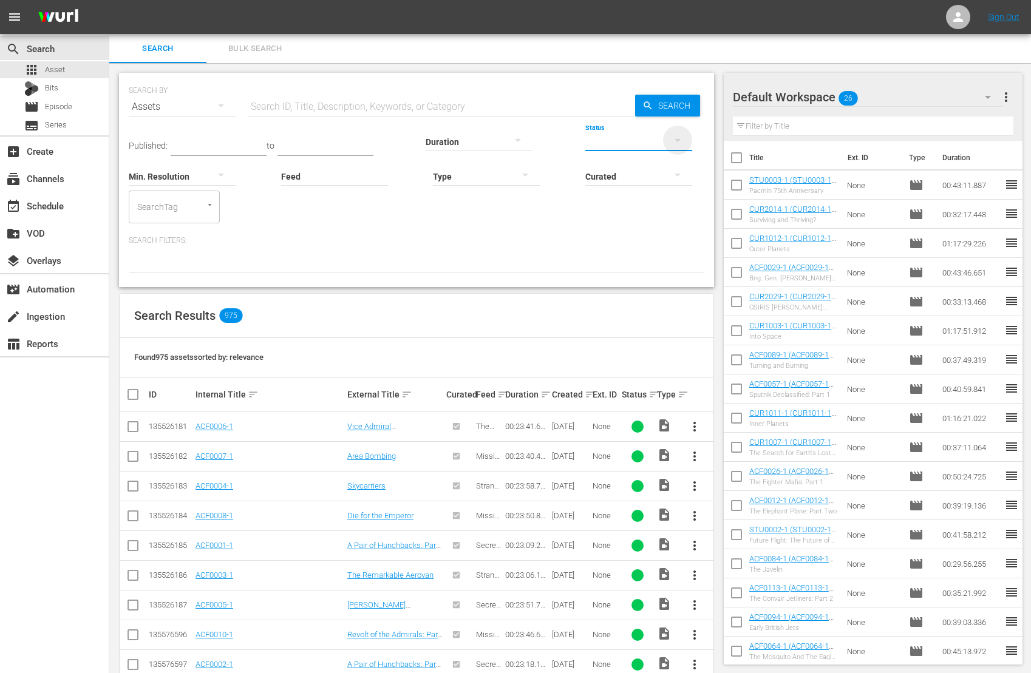
click at [679, 140] on icon "button" at bounding box center [677, 140] width 6 height 3
click at [658, 159] on div "IN_PROGRESS" at bounding box center [638, 159] width 107 height 19
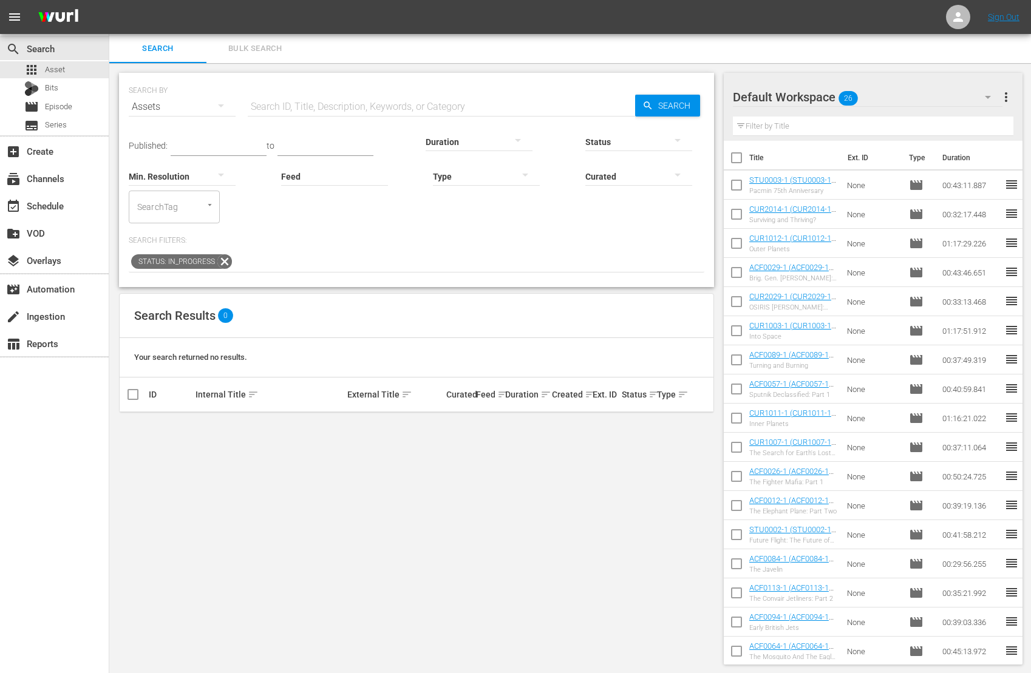
click at [676, 139] on icon "button" at bounding box center [677, 140] width 6 height 3
click at [653, 183] on div "ERROR" at bounding box center [638, 178] width 107 height 19
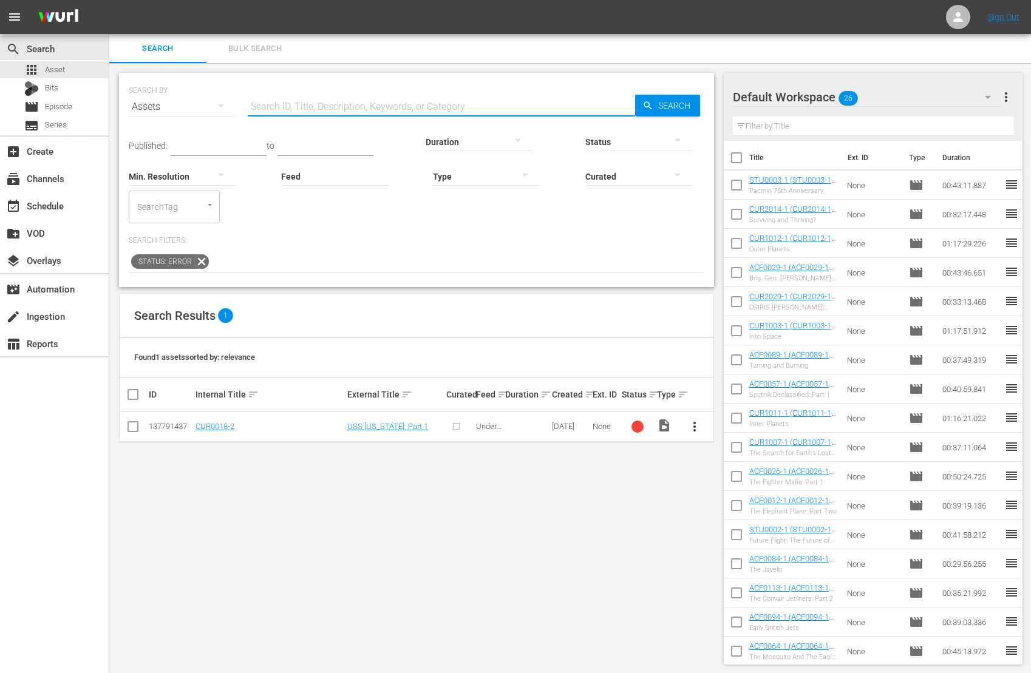
click at [304, 110] on input "text" at bounding box center [441, 106] width 387 height 29
type input "cur"
click at [677, 143] on icon "button" at bounding box center [677, 140] width 15 height 15
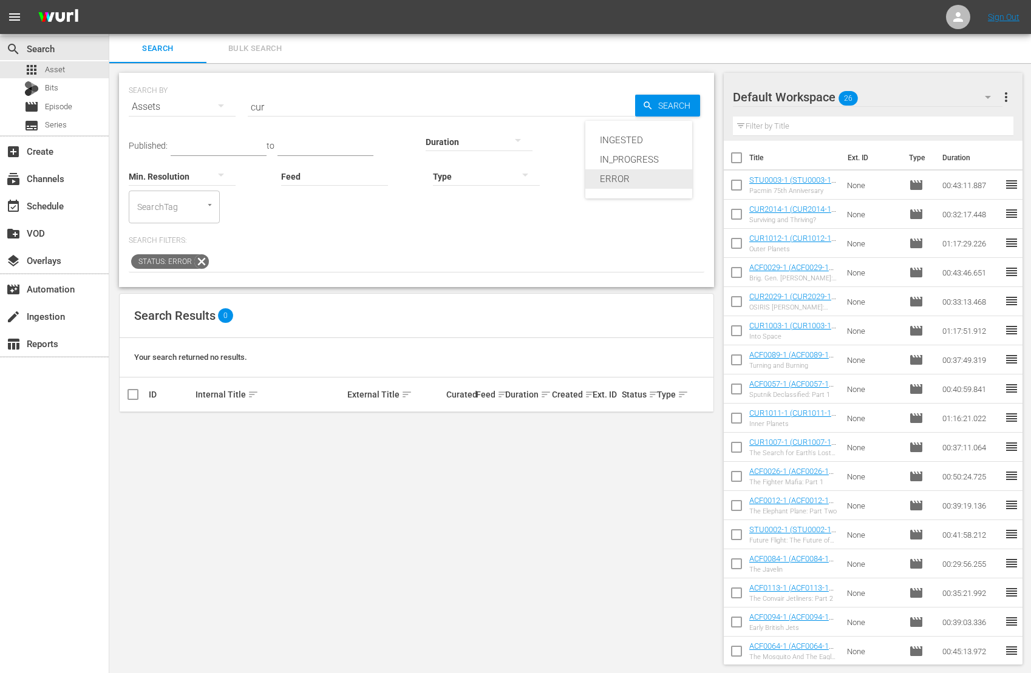
click at [660, 180] on div "ERROR" at bounding box center [638, 178] width 107 height 19
drag, startPoint x: 277, startPoint y: 106, endPoint x: 240, endPoint y: 100, distance: 37.0
click at [242, 100] on div "SEARCH BY Search By Assets Search ID, Title, Description, Keywords, or Category…" at bounding box center [416, 100] width 575 height 44
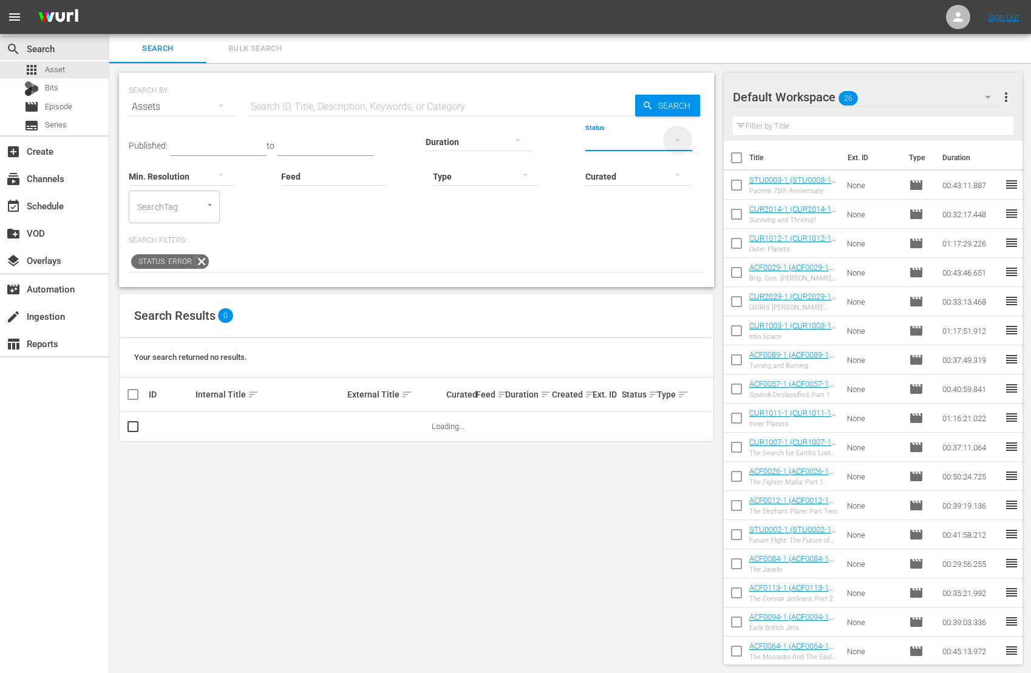
click at [679, 137] on icon "button" at bounding box center [677, 140] width 15 height 15
click at [659, 163] on div "IN_PROGRESS" at bounding box center [638, 159] width 107 height 19
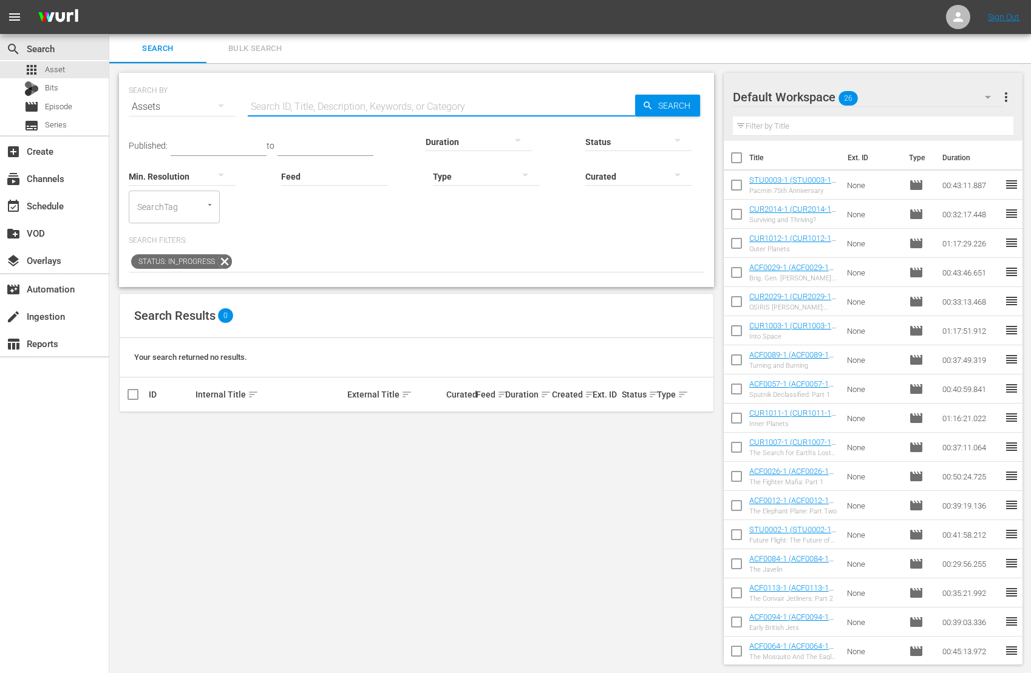
click at [392, 100] on input "text" at bounding box center [441, 106] width 387 height 29
type input "cur3"
click at [682, 139] on icon "button" at bounding box center [677, 140] width 15 height 15
click at [657, 161] on div "IN_PROGRESS" at bounding box center [638, 159] width 107 height 19
drag, startPoint x: 242, startPoint y: 98, endPoint x: 212, endPoint y: 84, distance: 32.1
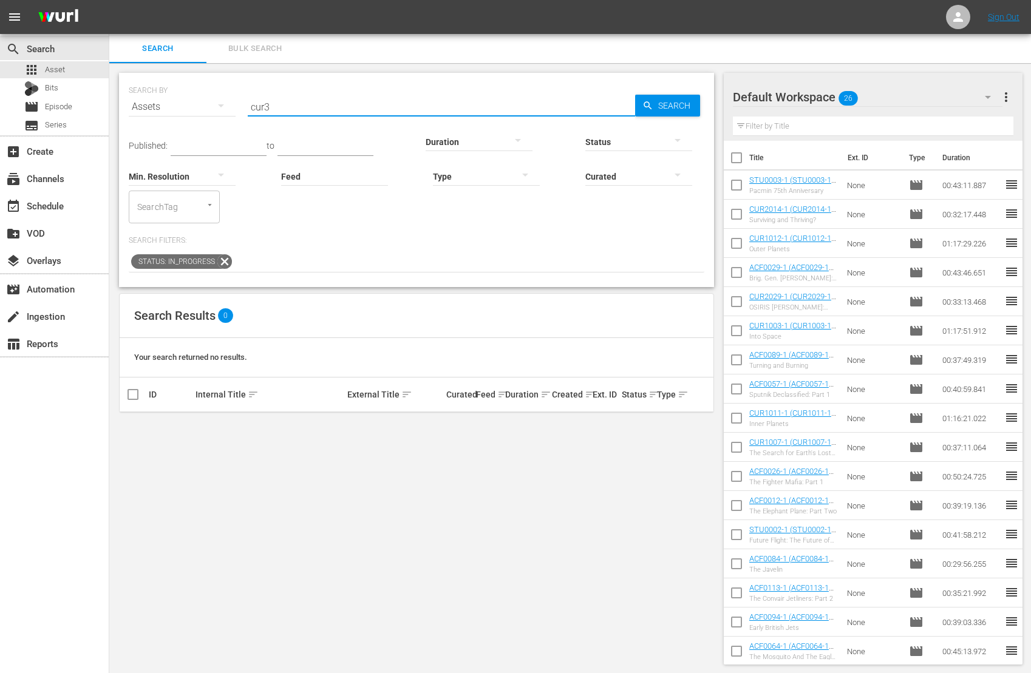
click at [214, 86] on div "SEARCH BY Search By Assets Search ID, Title, Description, Keywords, or Category…" at bounding box center [416, 100] width 575 height 44
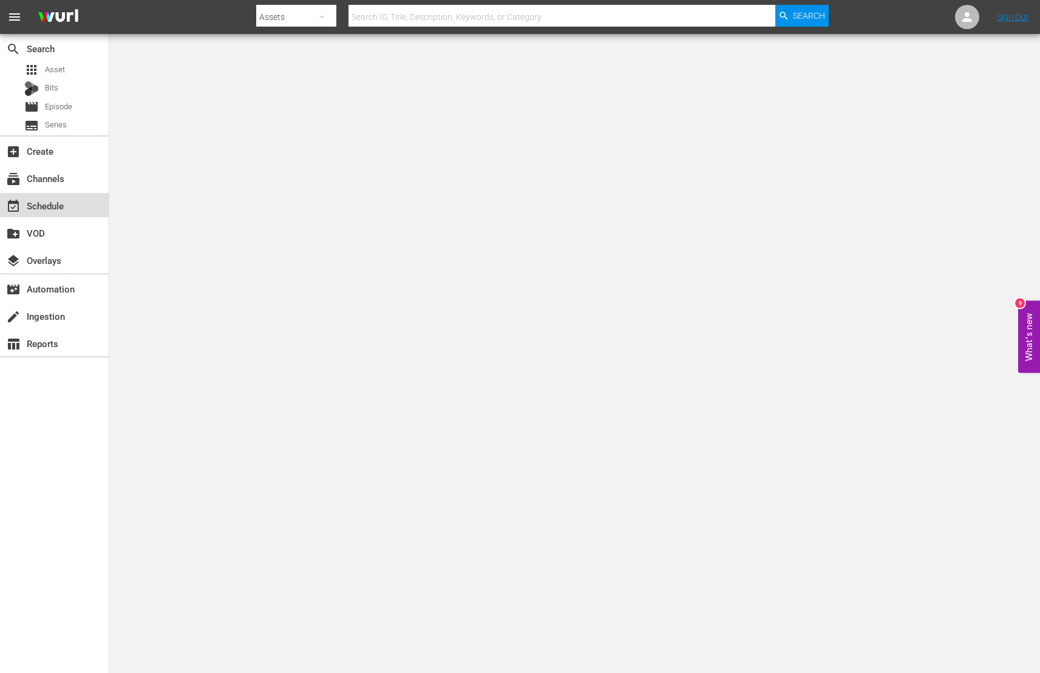
click at [70, 201] on div "event_available Schedule" at bounding box center [54, 205] width 109 height 24
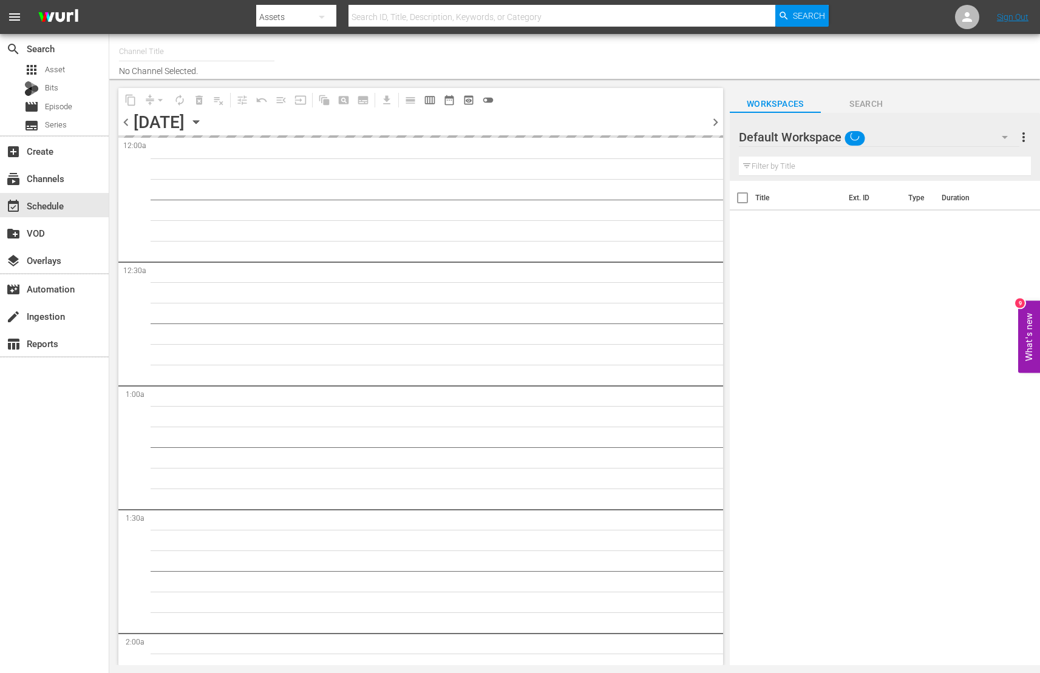
type input "AIR & SPACE (1684)"
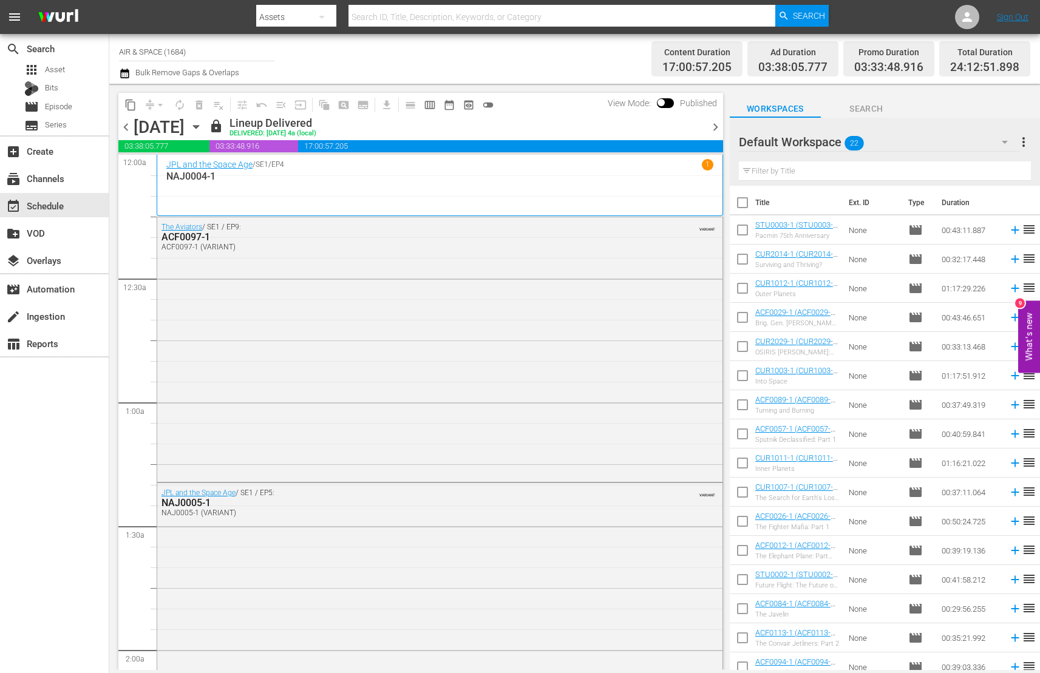
click at [203, 123] on icon "button" at bounding box center [195, 126] width 13 height 13
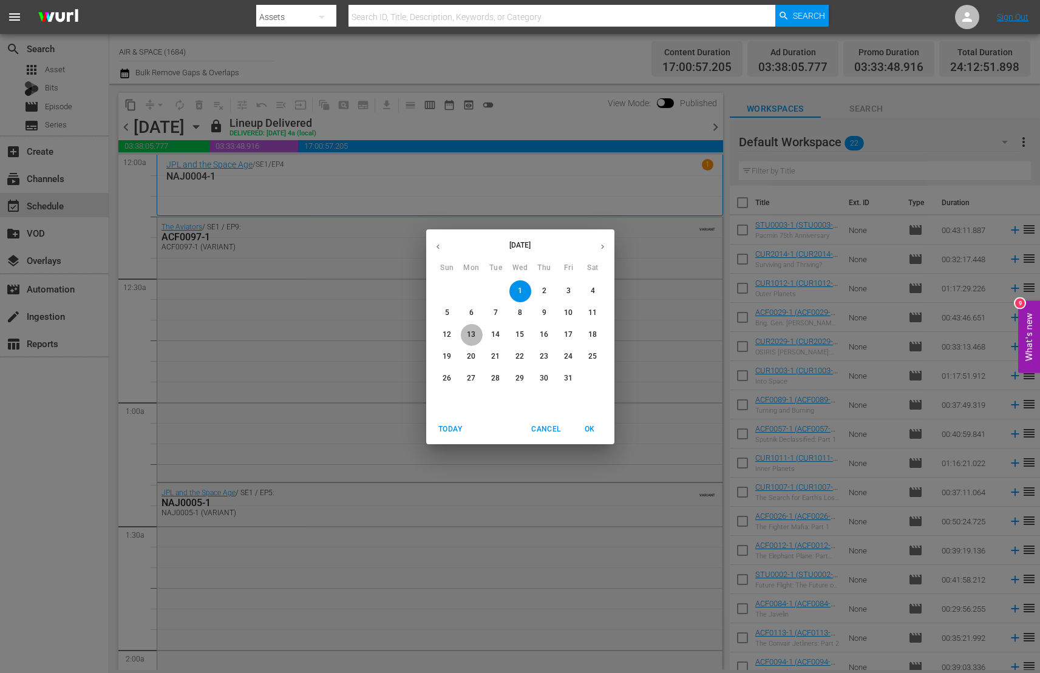
click at [470, 335] on p "13" at bounding box center [471, 335] width 8 height 10
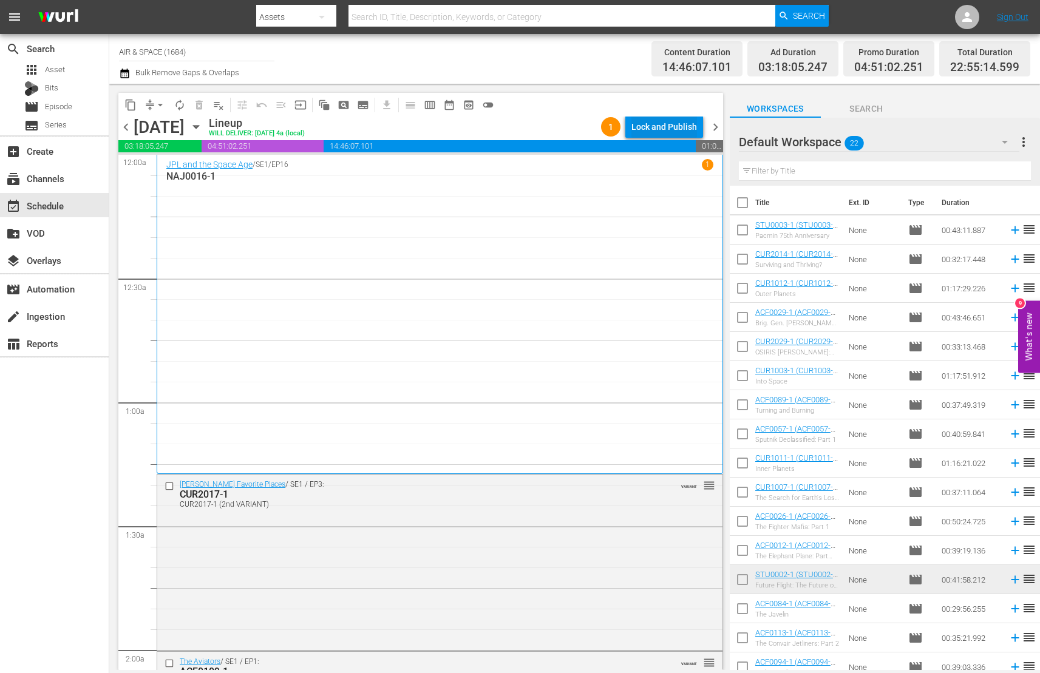
click at [659, 131] on div "Lock and Publish" at bounding box center [664, 127] width 66 height 22
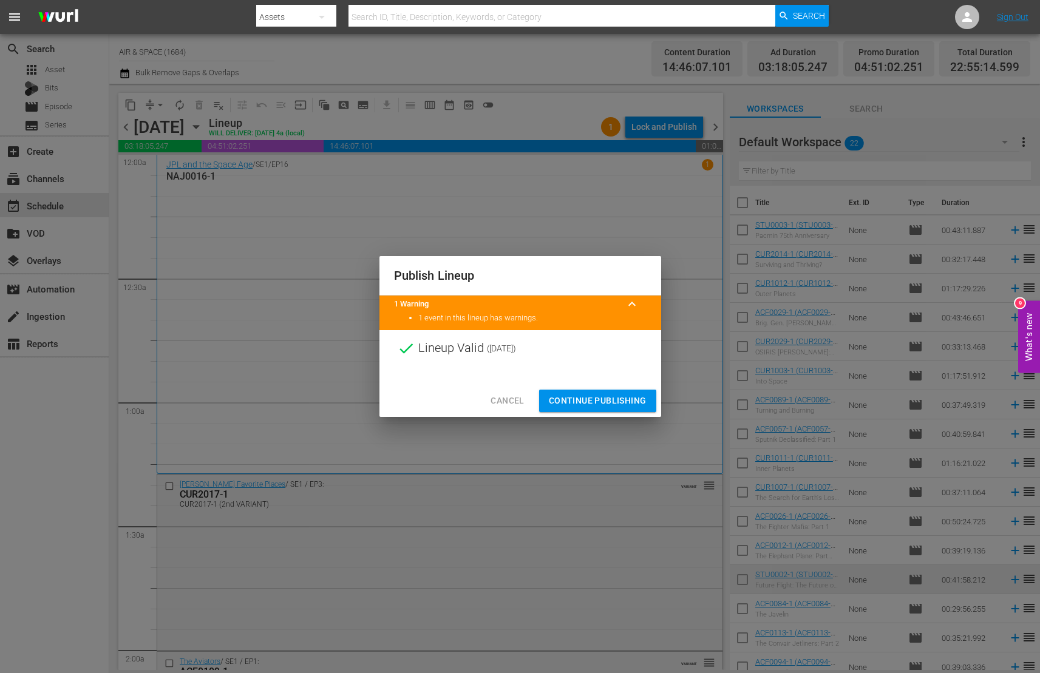
click at [595, 403] on span "Continue Publishing" at bounding box center [598, 400] width 98 height 15
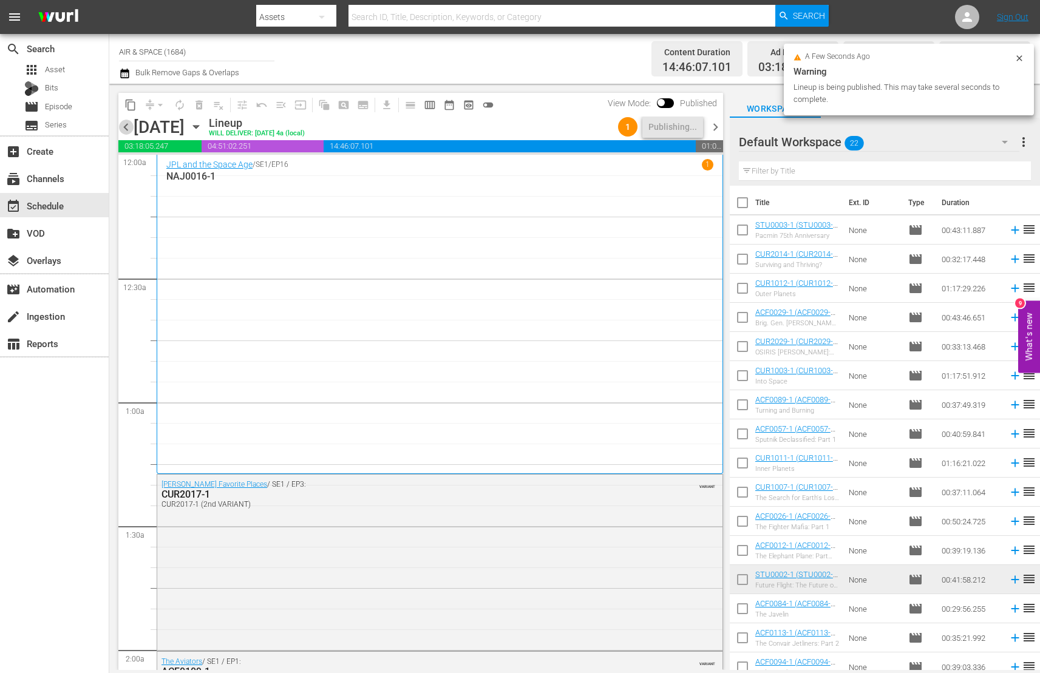
click at [125, 124] on span "chevron_left" at bounding box center [125, 127] width 15 height 15
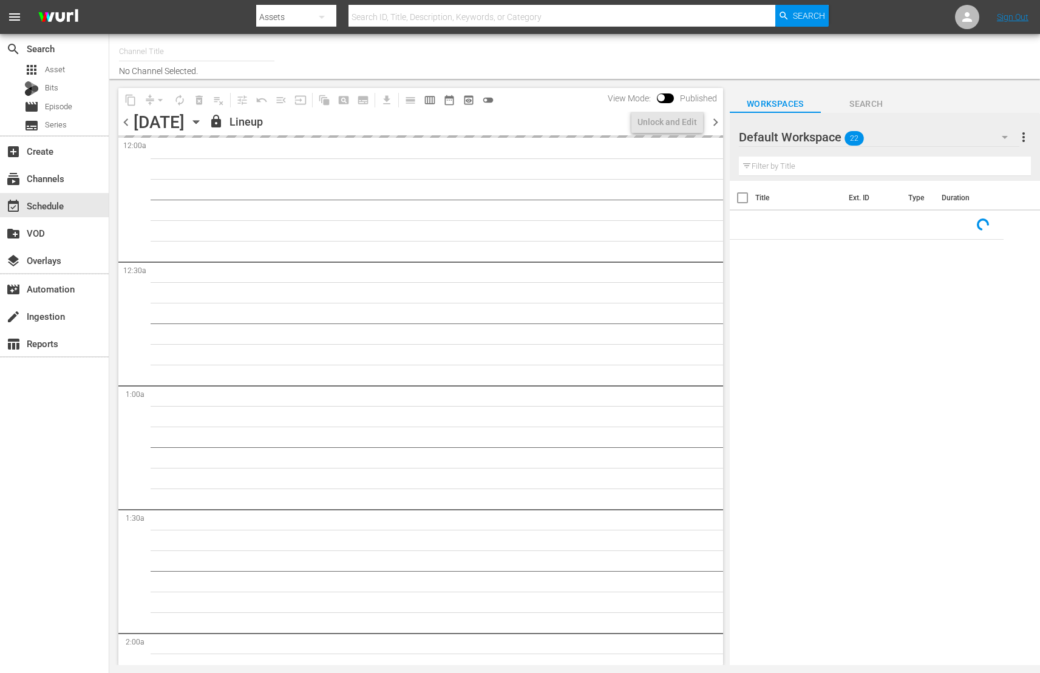
type input "AIR & SPACE (1684)"
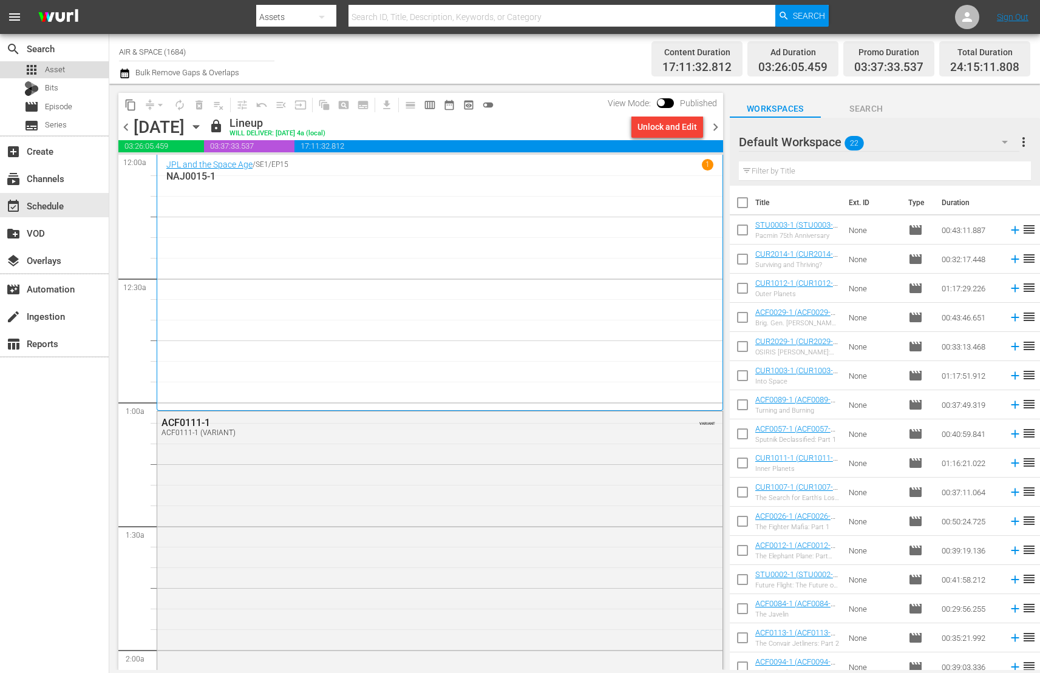
click at [58, 70] on span "Asset" at bounding box center [55, 70] width 20 height 12
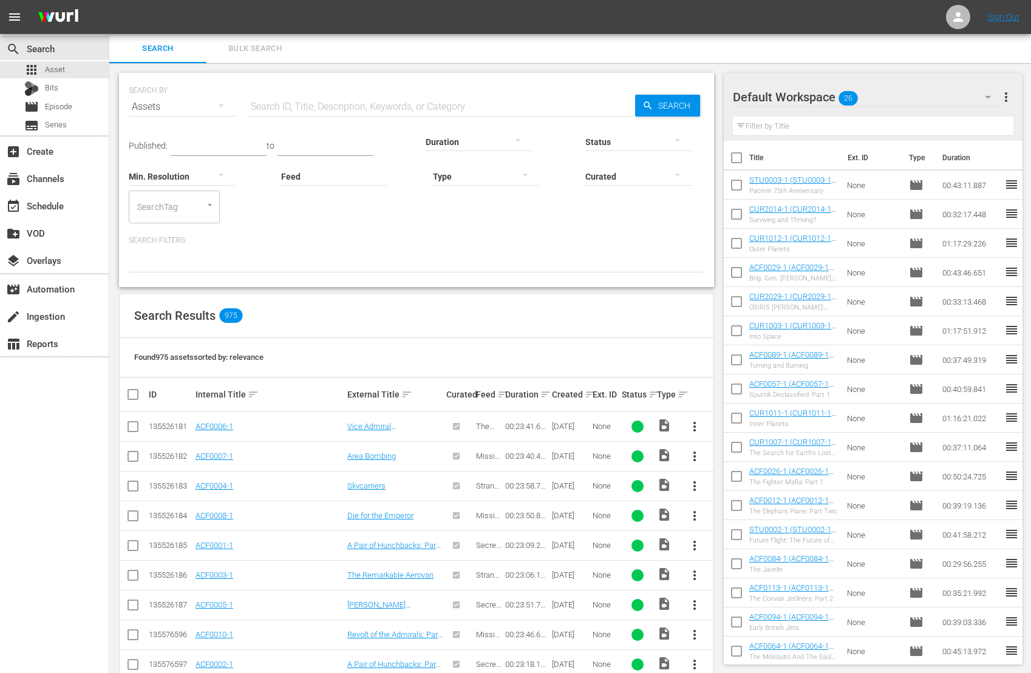
click at [248, 107] on input "text" at bounding box center [441, 106] width 387 height 29
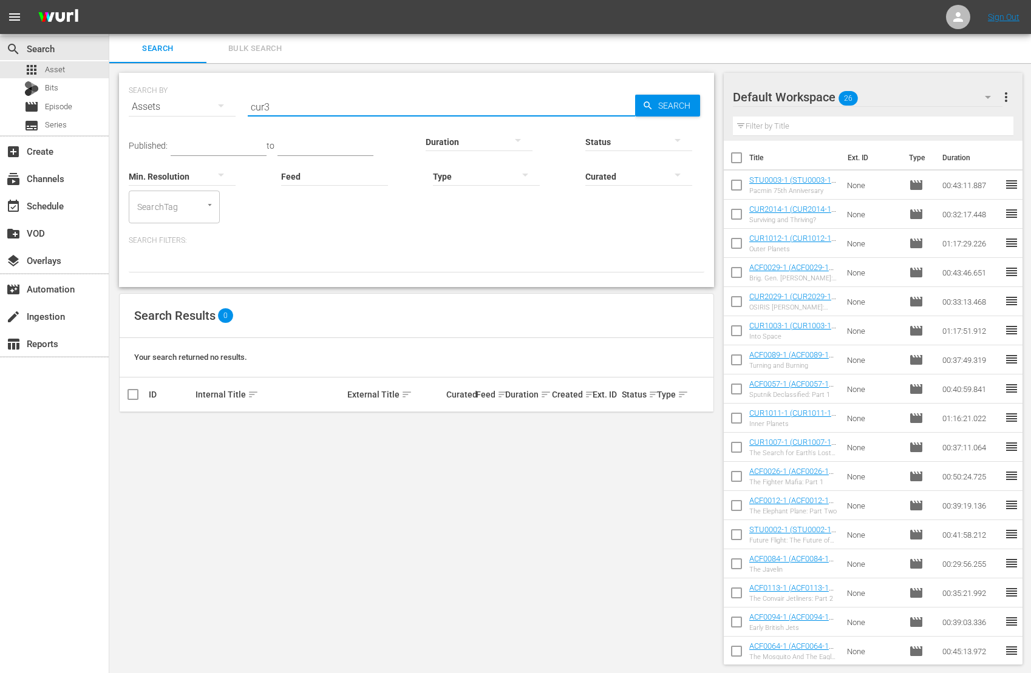
type input "cur3"
click at [216, 396] on div "Internal Title sort" at bounding box center [269, 394] width 148 height 15
click at [680, 140] on icon "button" at bounding box center [677, 140] width 15 height 15
click at [644, 166] on div "IN_PROGRESS" at bounding box center [638, 159] width 107 height 19
drag, startPoint x: 251, startPoint y: 105, endPoint x: 197, endPoint y: 84, distance: 58.1
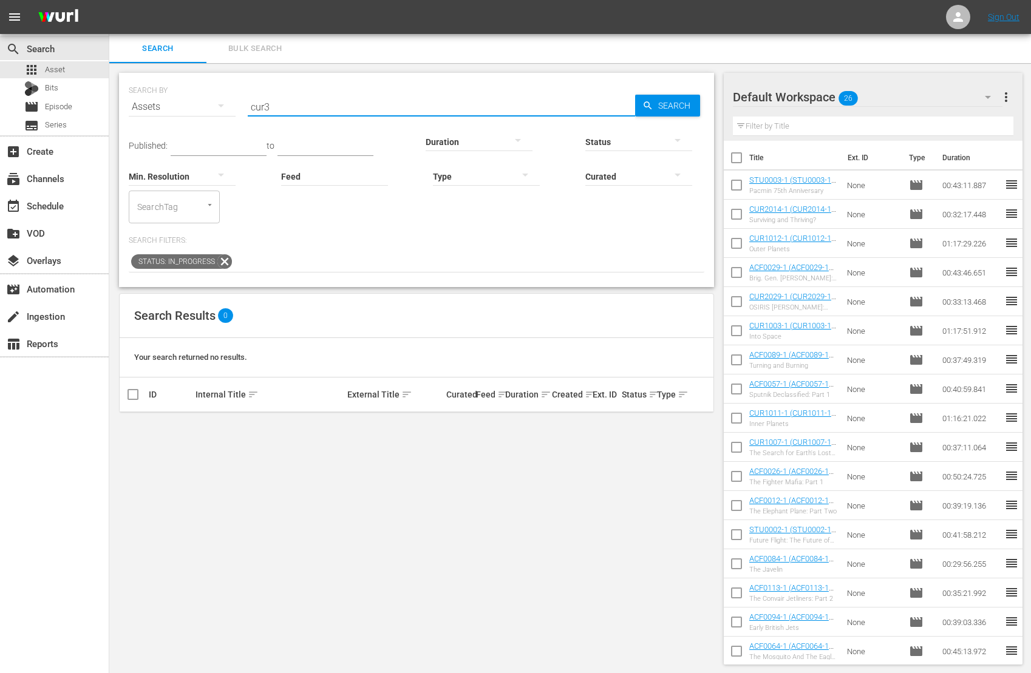
click at [197, 84] on div "SEARCH BY Search By Assets Search ID, Title, Description, Keywords, or Category…" at bounding box center [416, 100] width 575 height 44
click at [675, 138] on icon "button" at bounding box center [677, 140] width 15 height 15
click at [660, 158] on div "IN_PROGRESS" at bounding box center [638, 159] width 107 height 19
click at [672, 135] on icon "button" at bounding box center [677, 140] width 15 height 15
click at [663, 185] on div "ERROR" at bounding box center [638, 178] width 107 height 19
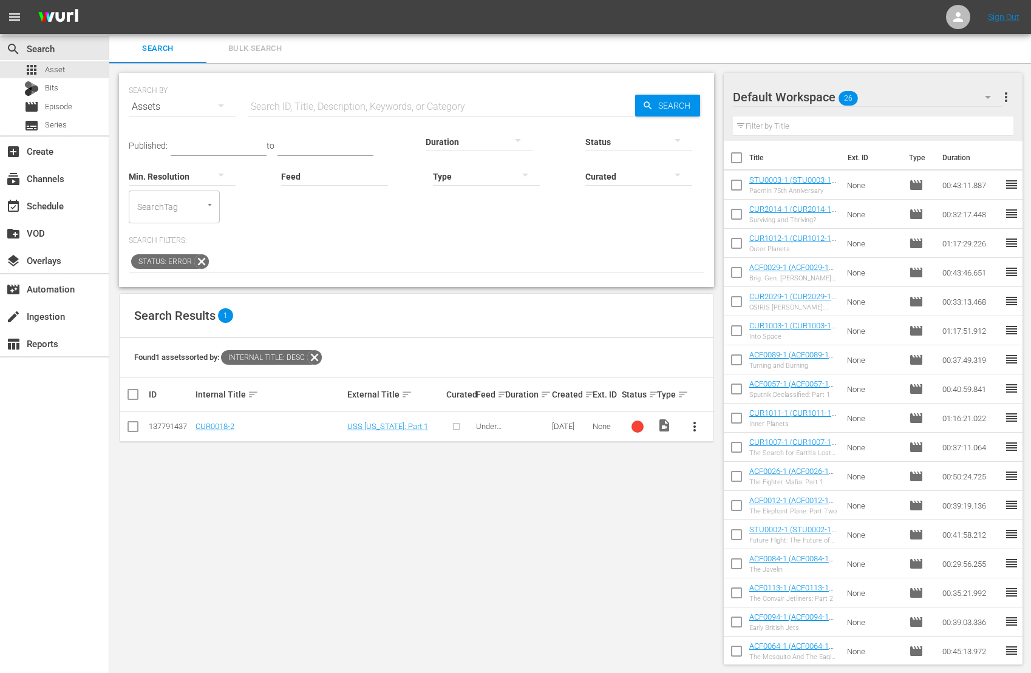
click at [682, 137] on icon "button" at bounding box center [677, 140] width 15 height 15
click at [653, 145] on div "INGESTED" at bounding box center [638, 140] width 107 height 19
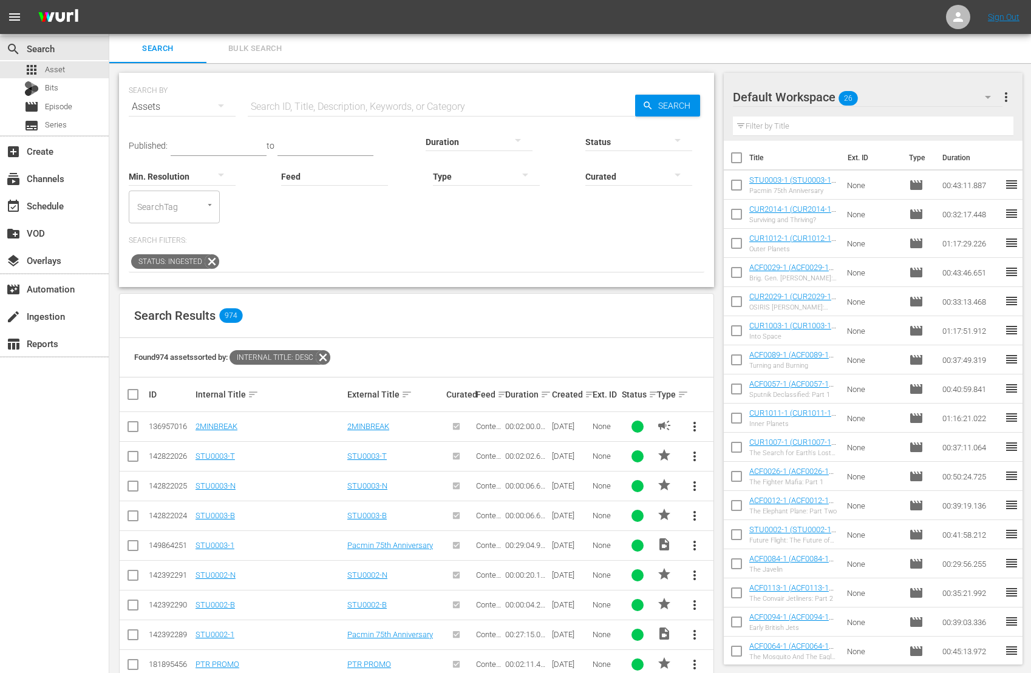
click at [283, 145] on input "text" at bounding box center [325, 147] width 96 height 18
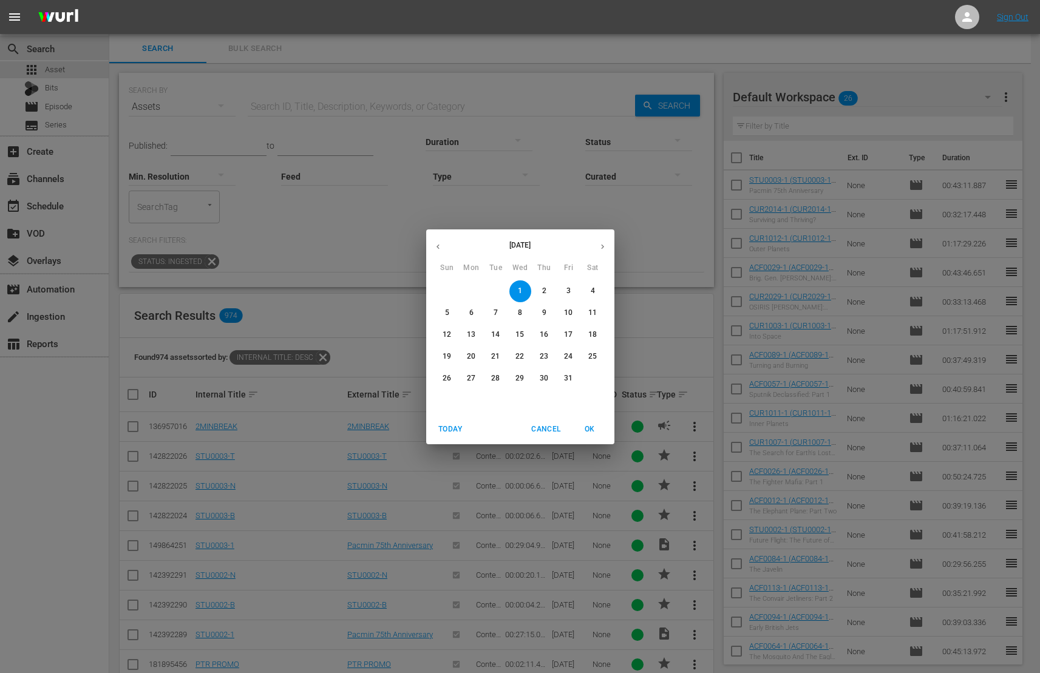
click at [545, 426] on span "Cancel" at bounding box center [545, 429] width 29 height 13
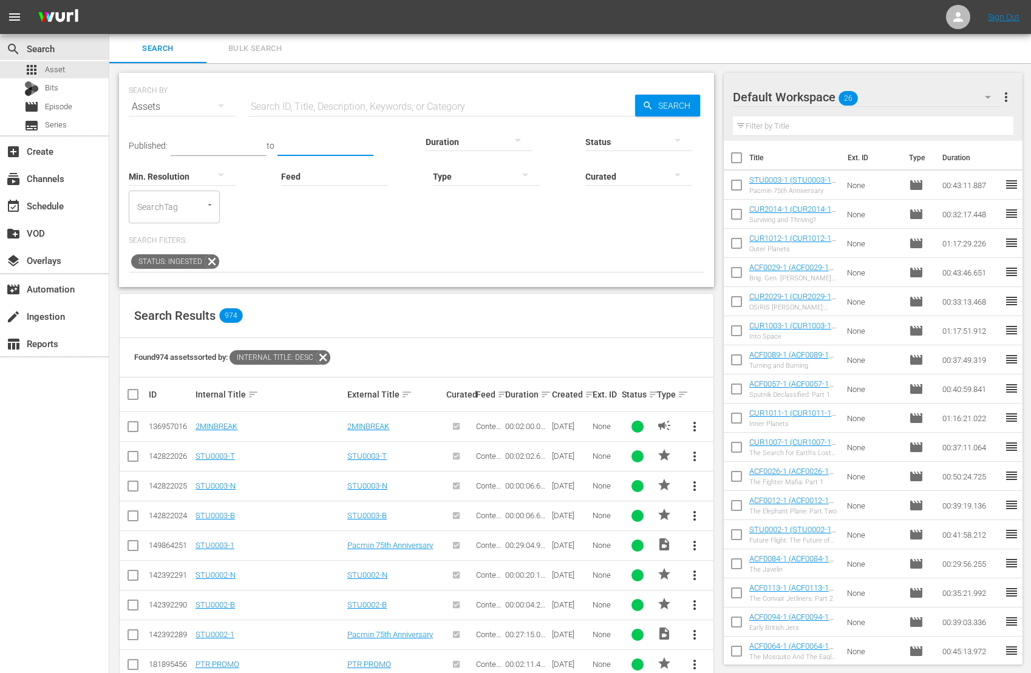
click at [224, 107] on icon "button" at bounding box center [221, 105] width 15 height 15
